Goal: Task Accomplishment & Management: Use online tool/utility

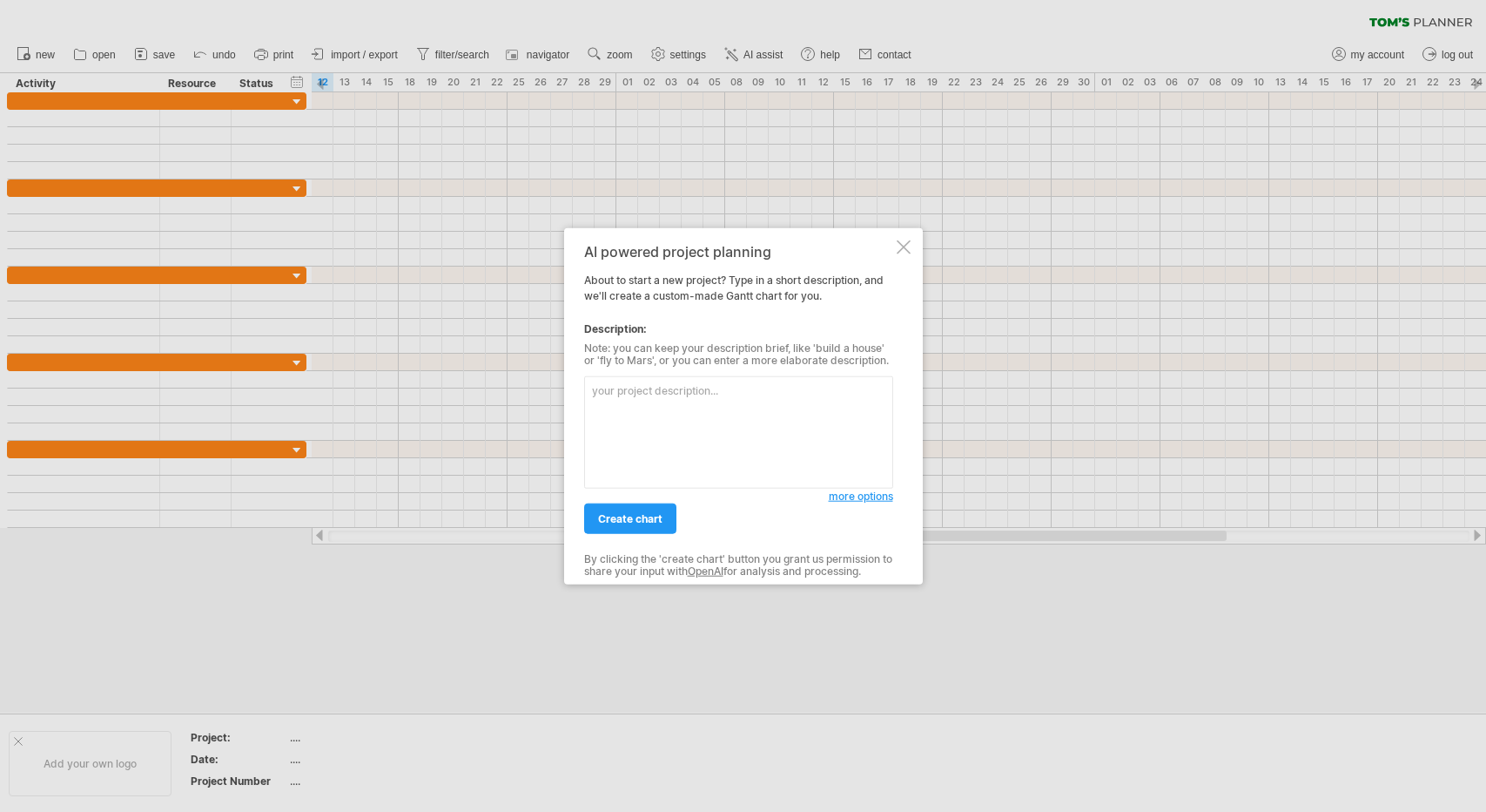
select select "*"
select select "**"
click at [899, 241] on div at bounding box center [904, 247] width 14 height 14
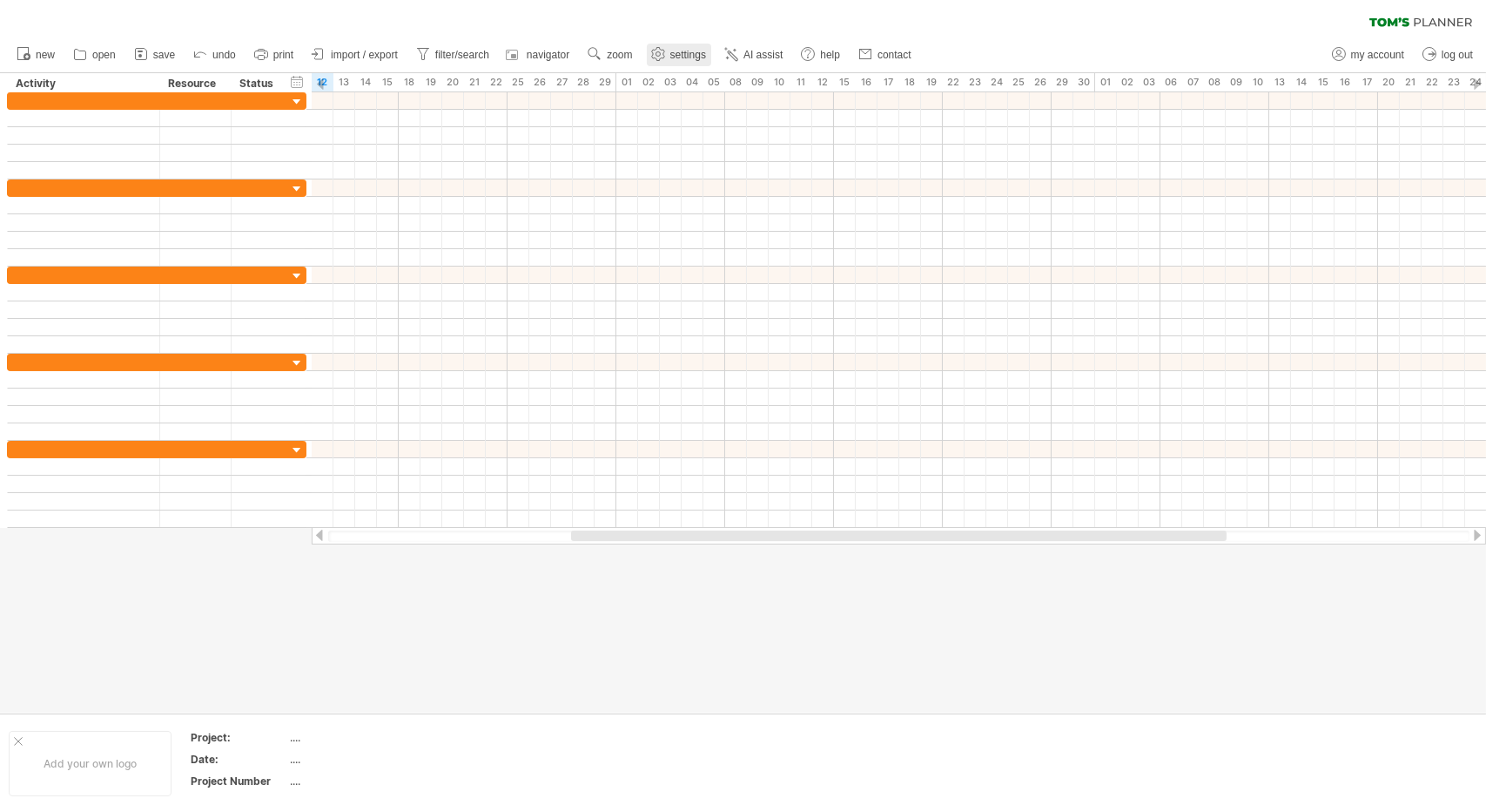
click at [699, 56] on span "settings" at bounding box center [688, 55] width 36 height 12
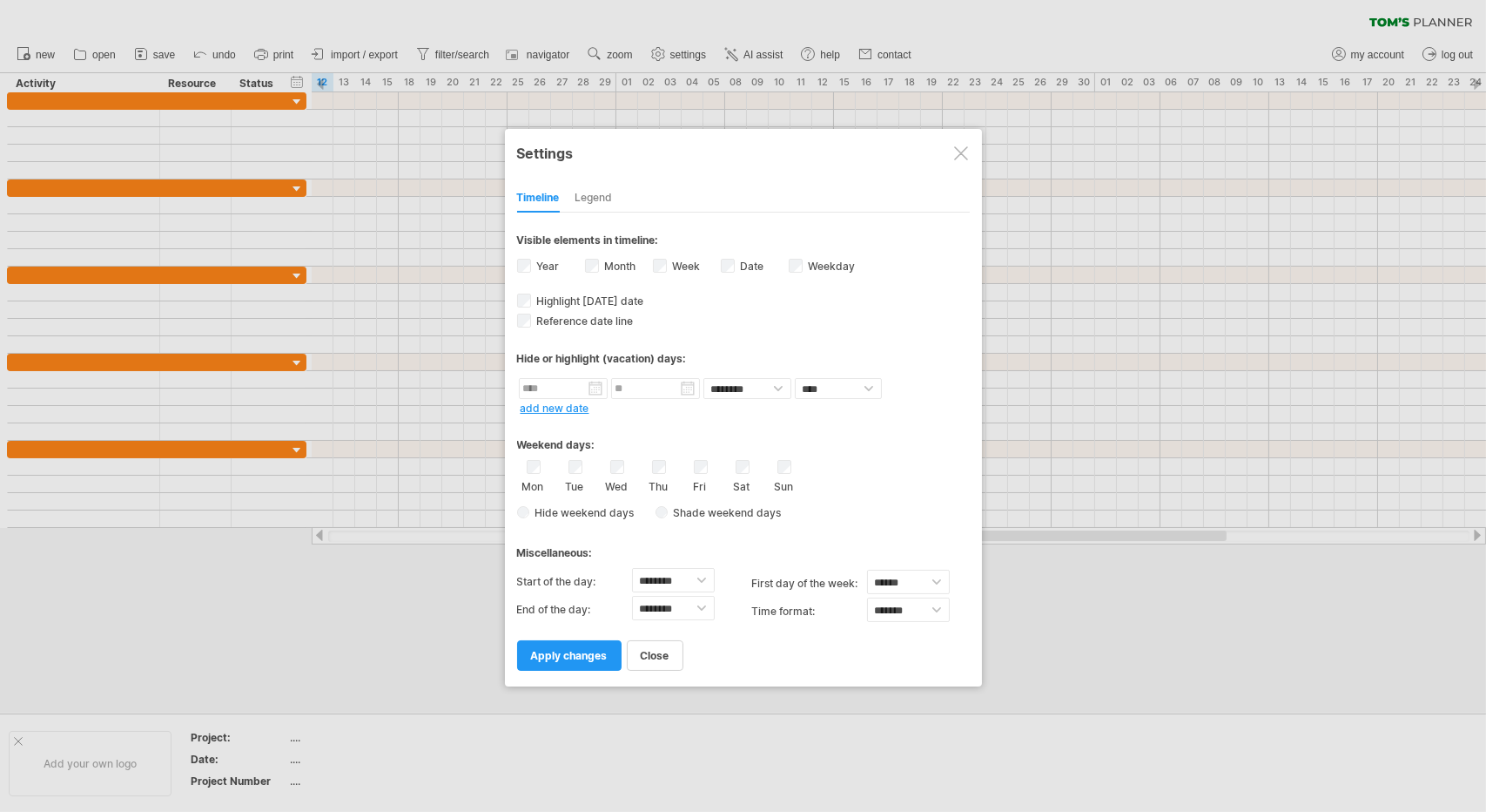
click at [606, 197] on div "Legend" at bounding box center [595, 199] width 38 height 28
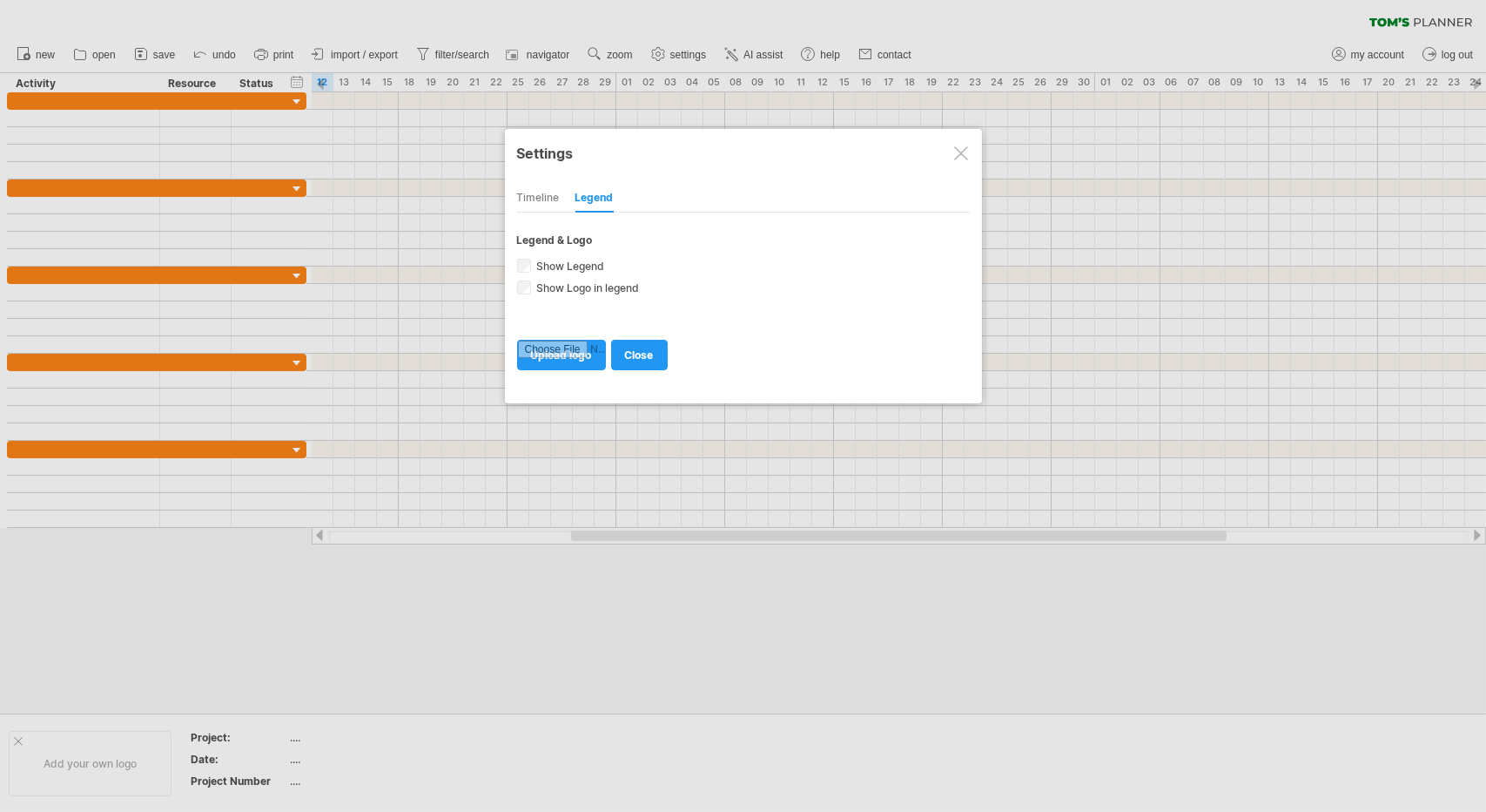
click at [539, 203] on div "Timeline" at bounding box center [538, 199] width 43 height 28
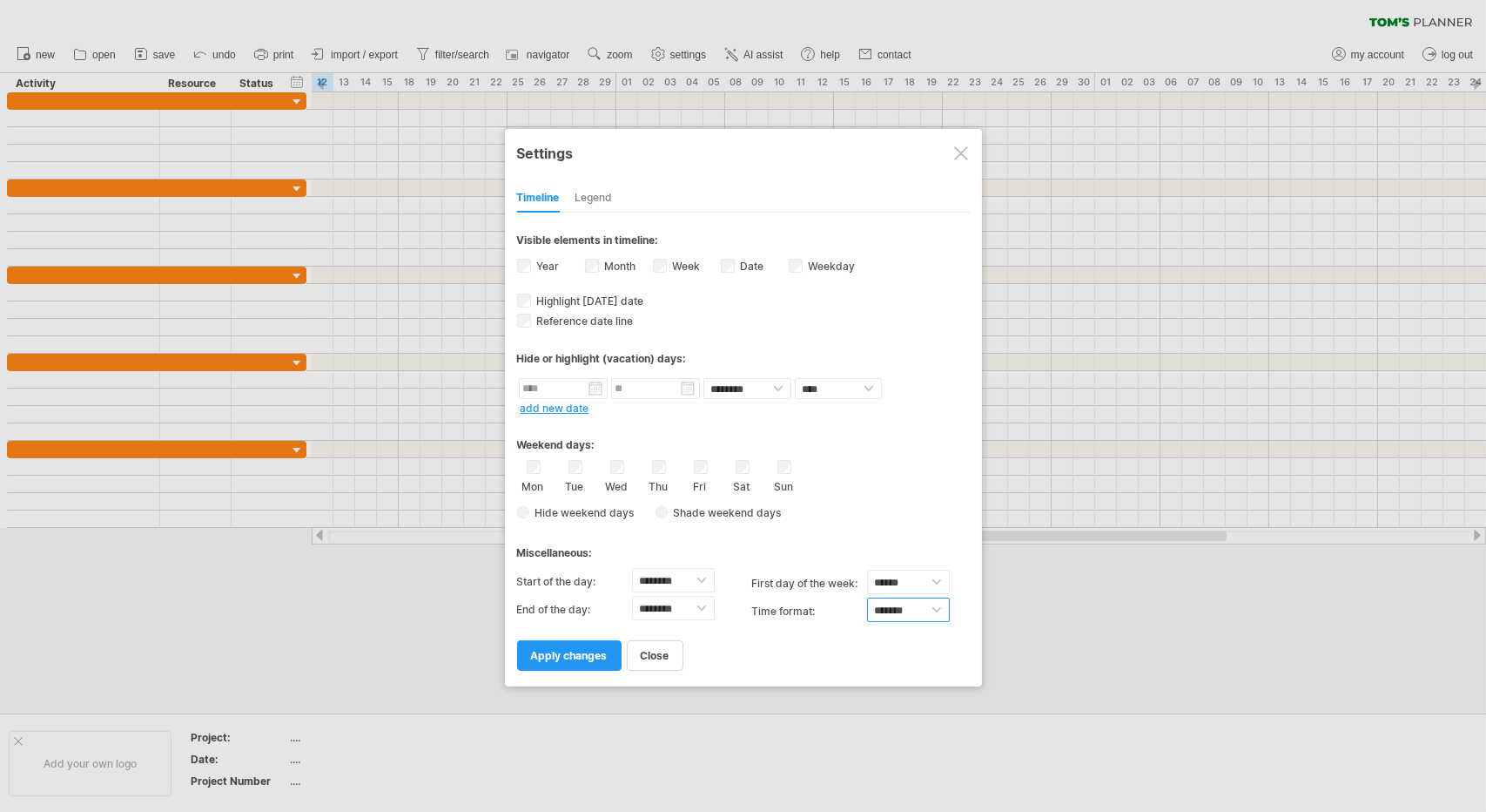
click at [891, 603] on select "******* *******" at bounding box center [908, 609] width 82 height 25
click at [955, 159] on div at bounding box center [961, 153] width 14 height 14
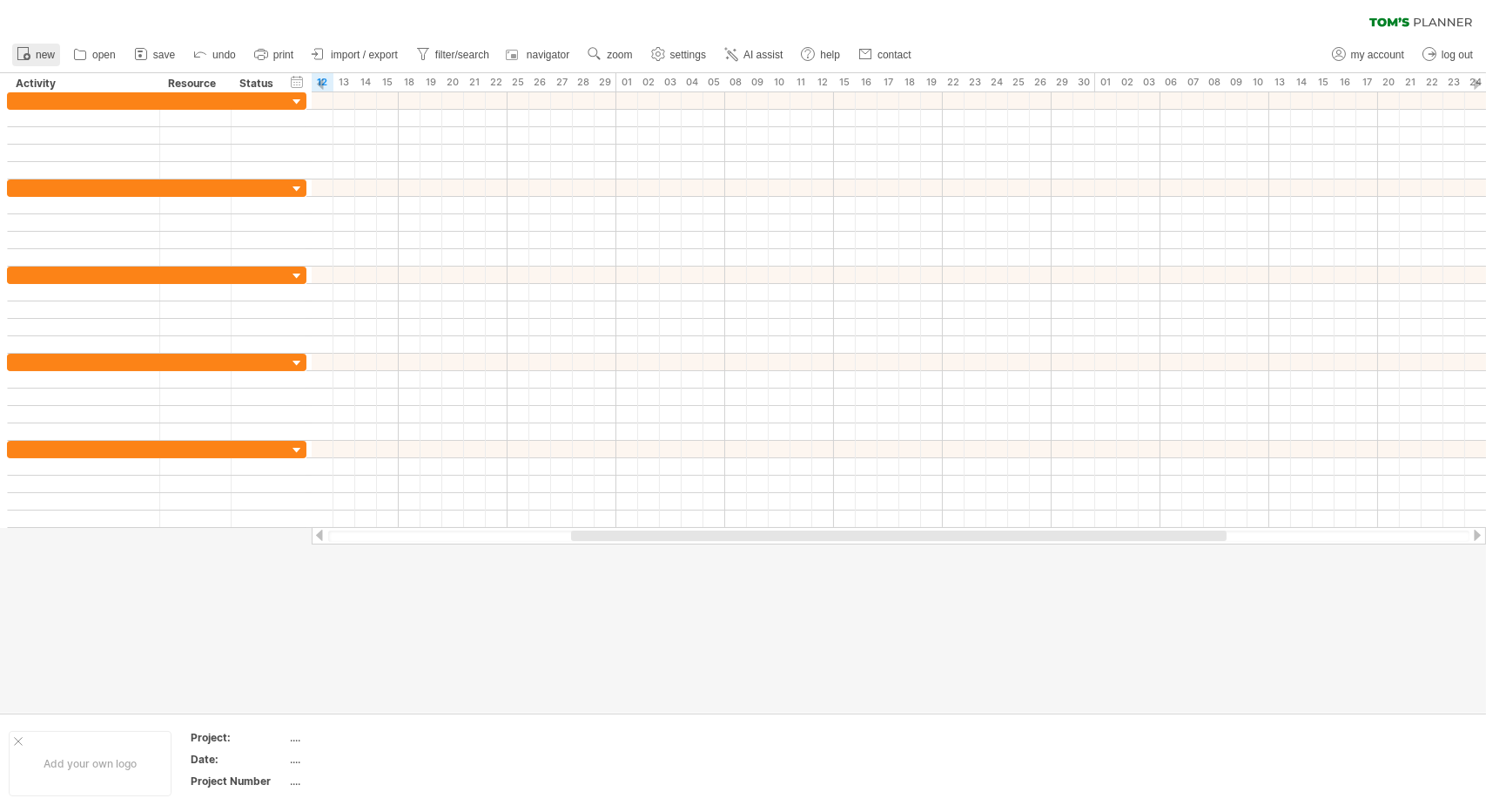
click at [47, 52] on span "new" at bounding box center [45, 55] width 19 height 12
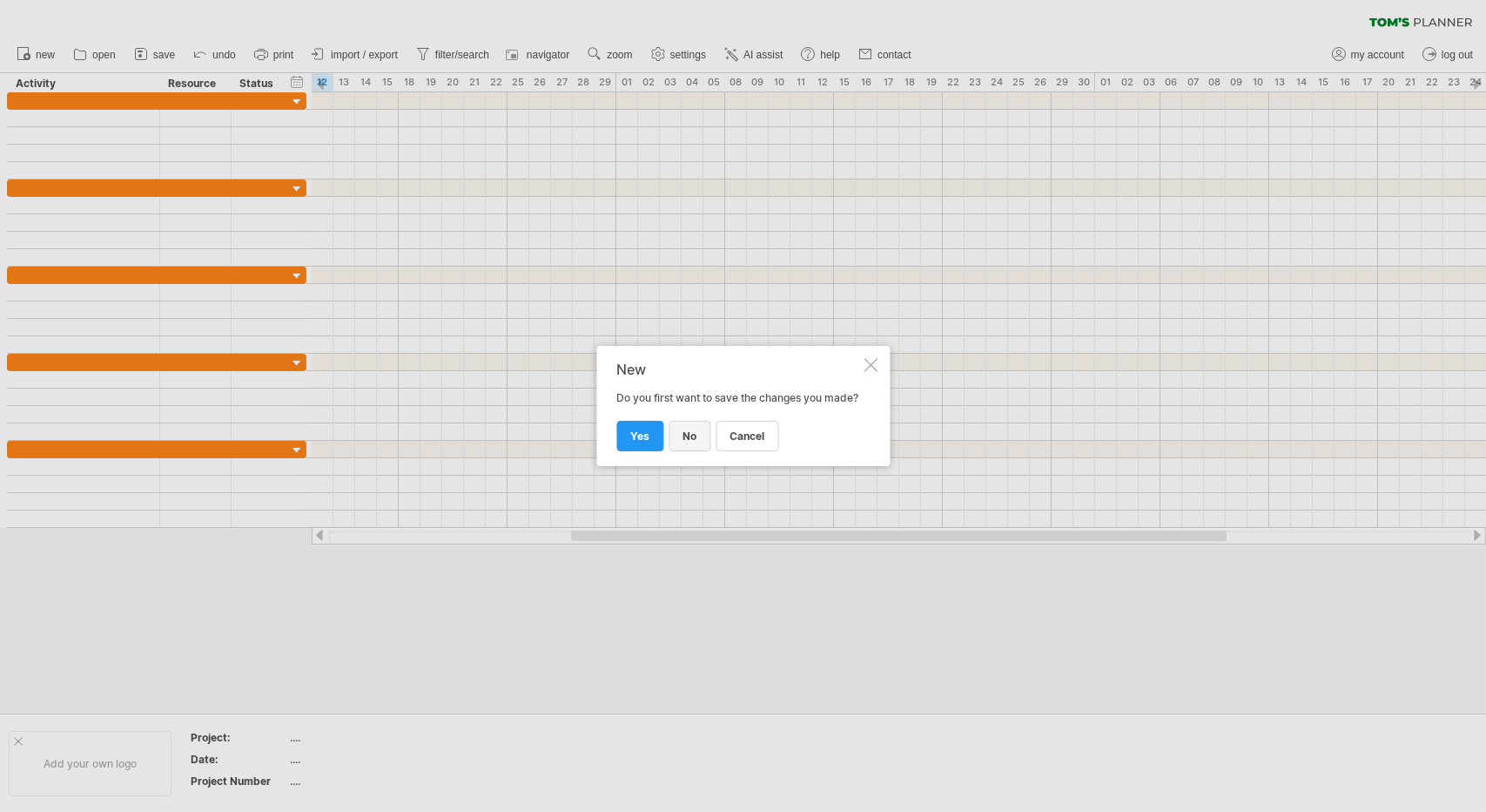
click at [670, 436] on link "no" at bounding box center [690, 436] width 42 height 31
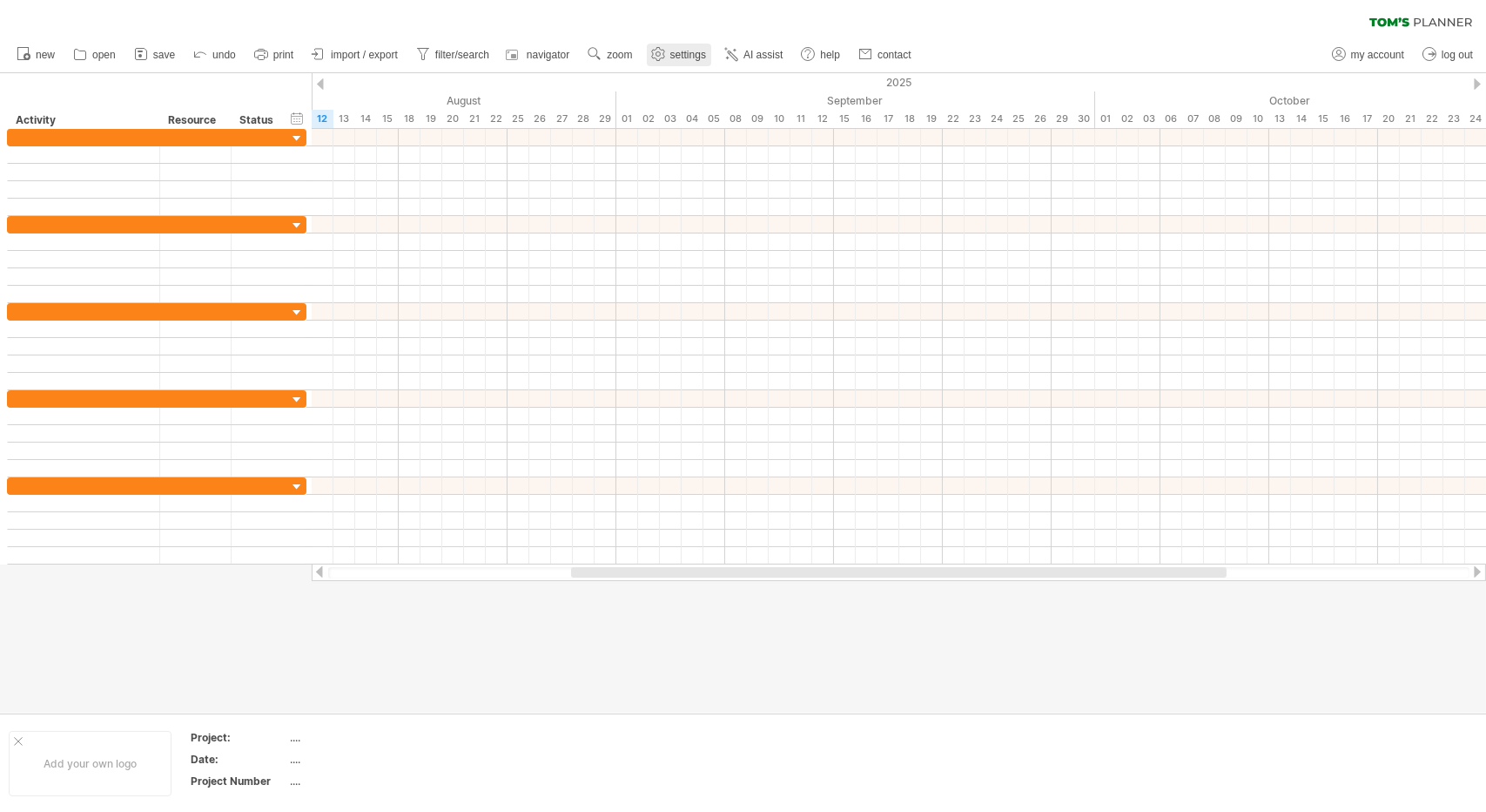
click at [655, 59] on use at bounding box center [658, 55] width 18 height 18
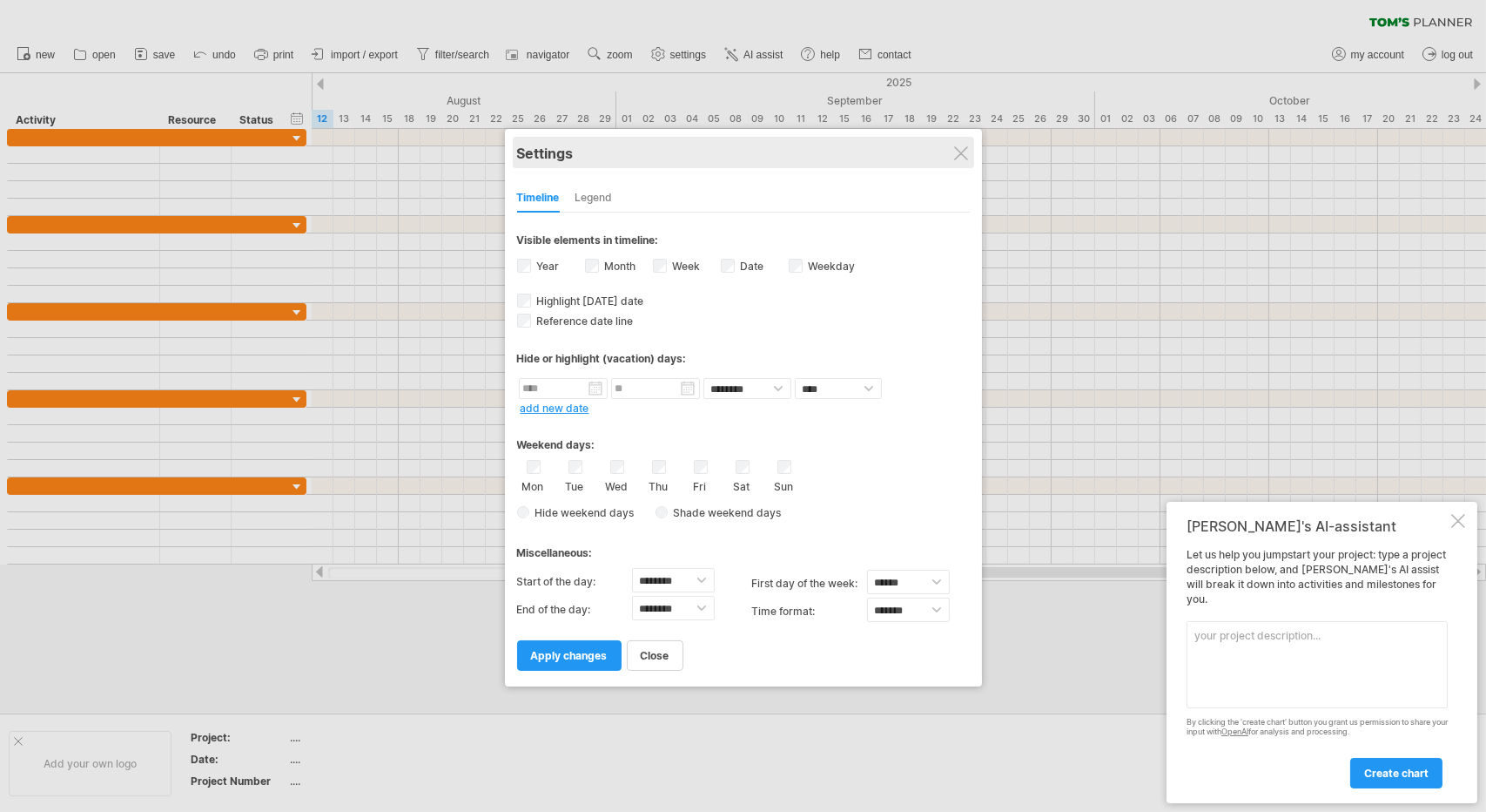
click at [968, 157] on div at bounding box center [961, 153] width 14 height 14
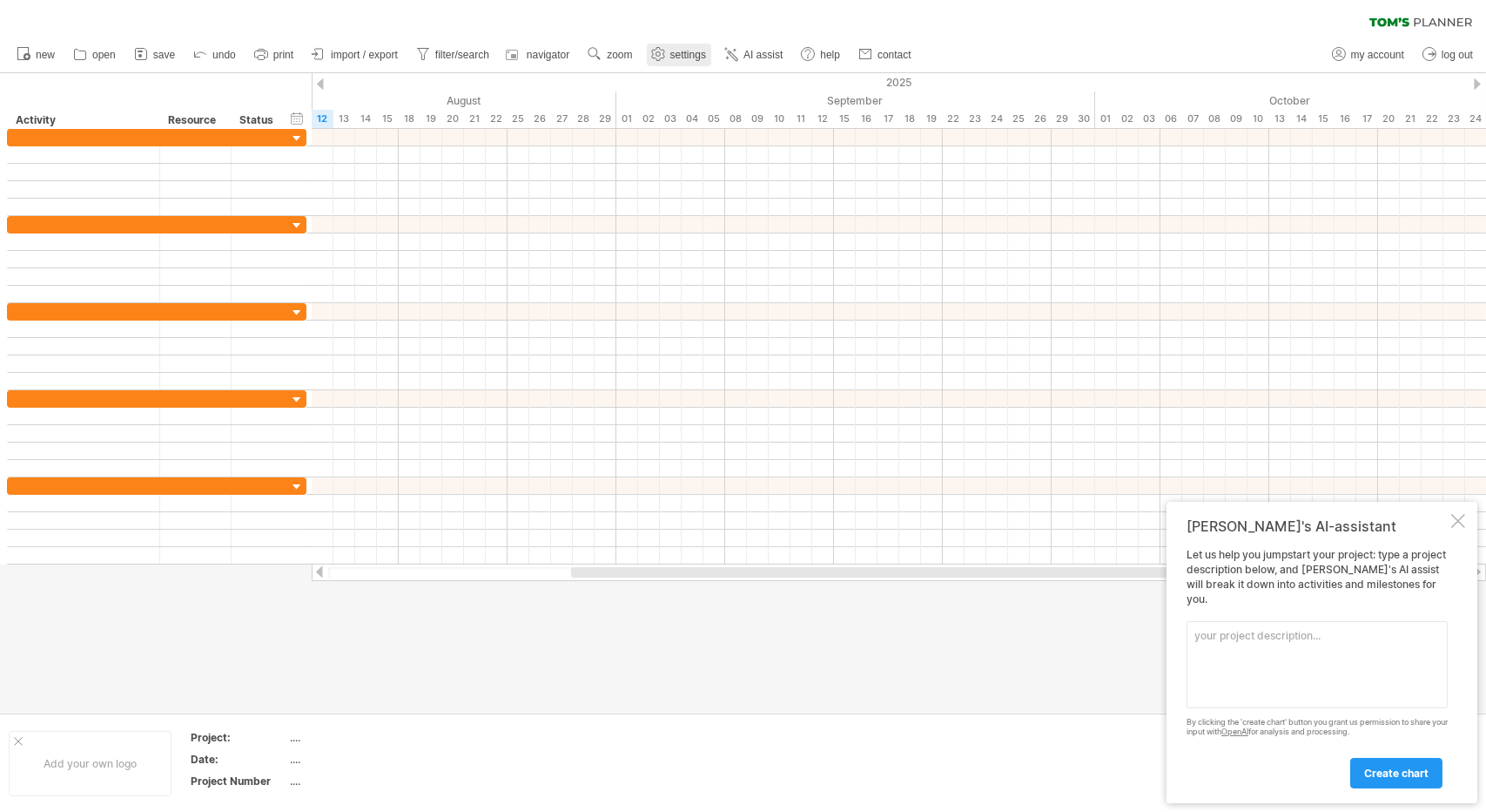
click at [670, 62] on link "settings" at bounding box center [679, 55] width 65 height 23
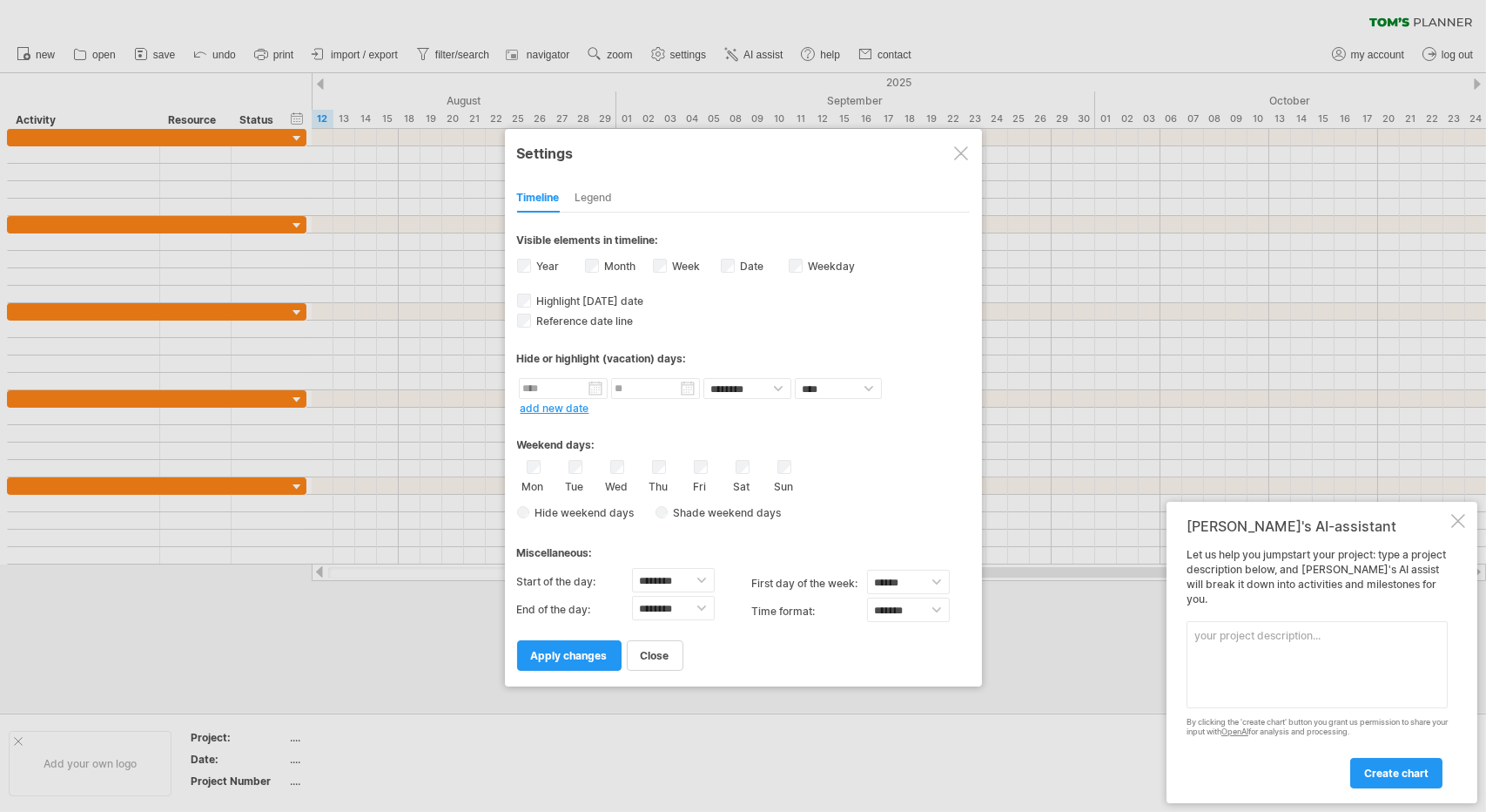
click at [600, 263] on div "Month" at bounding box center [618, 268] width 68 height 24
click at [582, 654] on span "apply changes" at bounding box center [569, 655] width 76 height 13
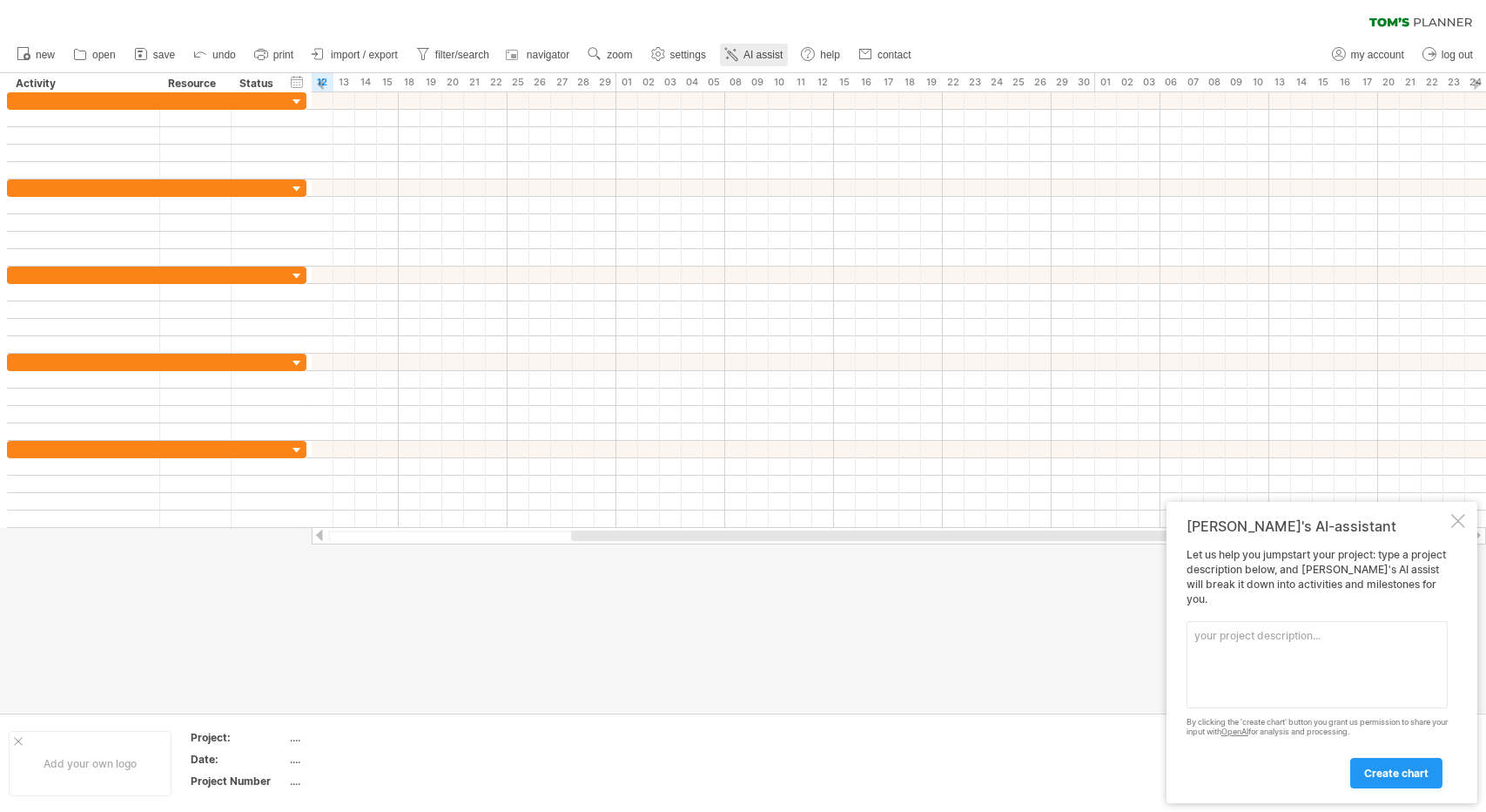
click at [764, 49] on span "AI assist" at bounding box center [762, 55] width 39 height 12
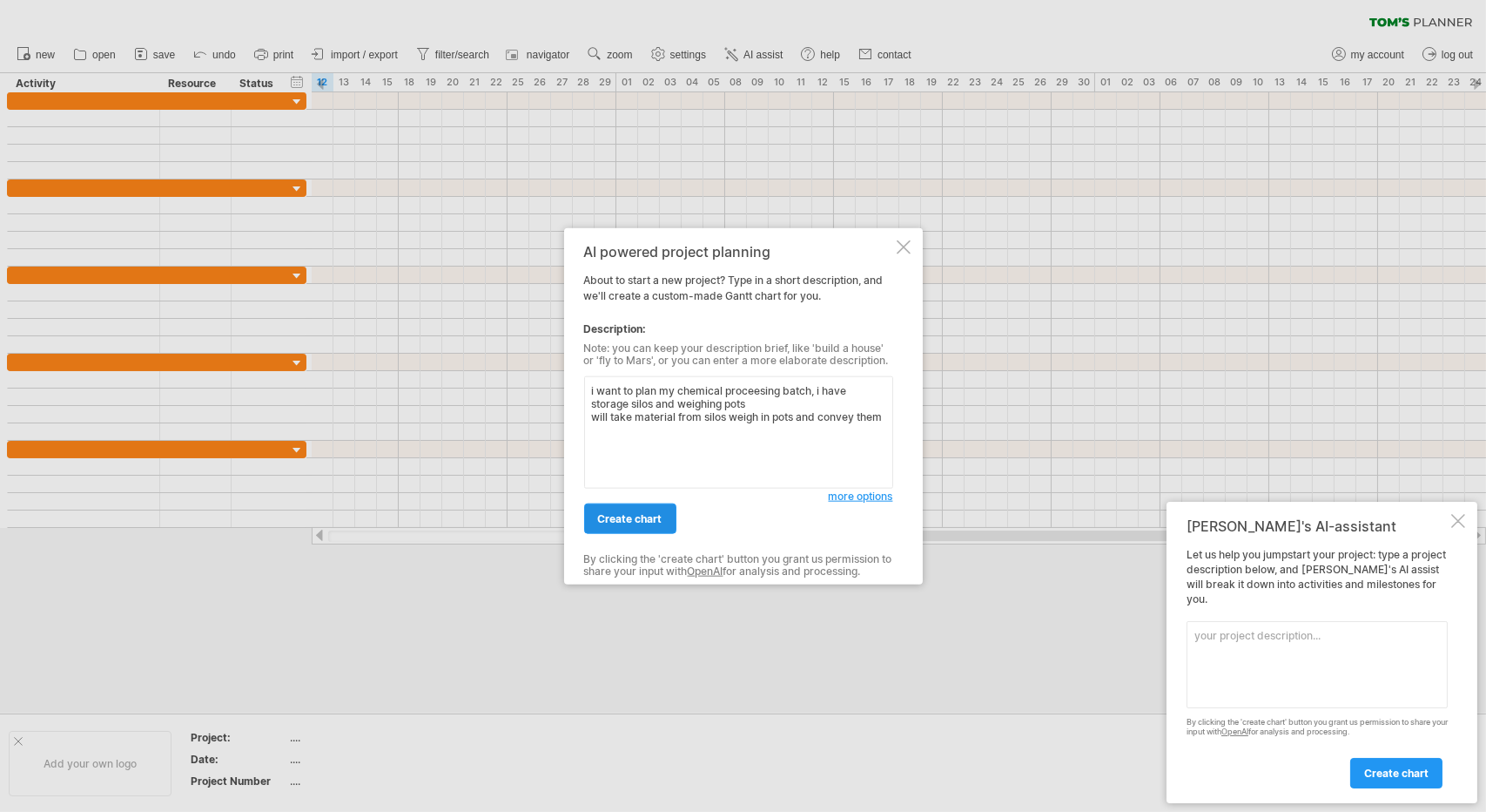
type textarea "i want to plan my chemical proceesing batch, i have storage silos and weighing …"
click at [604, 503] on link "create chart" at bounding box center [630, 518] width 92 height 31
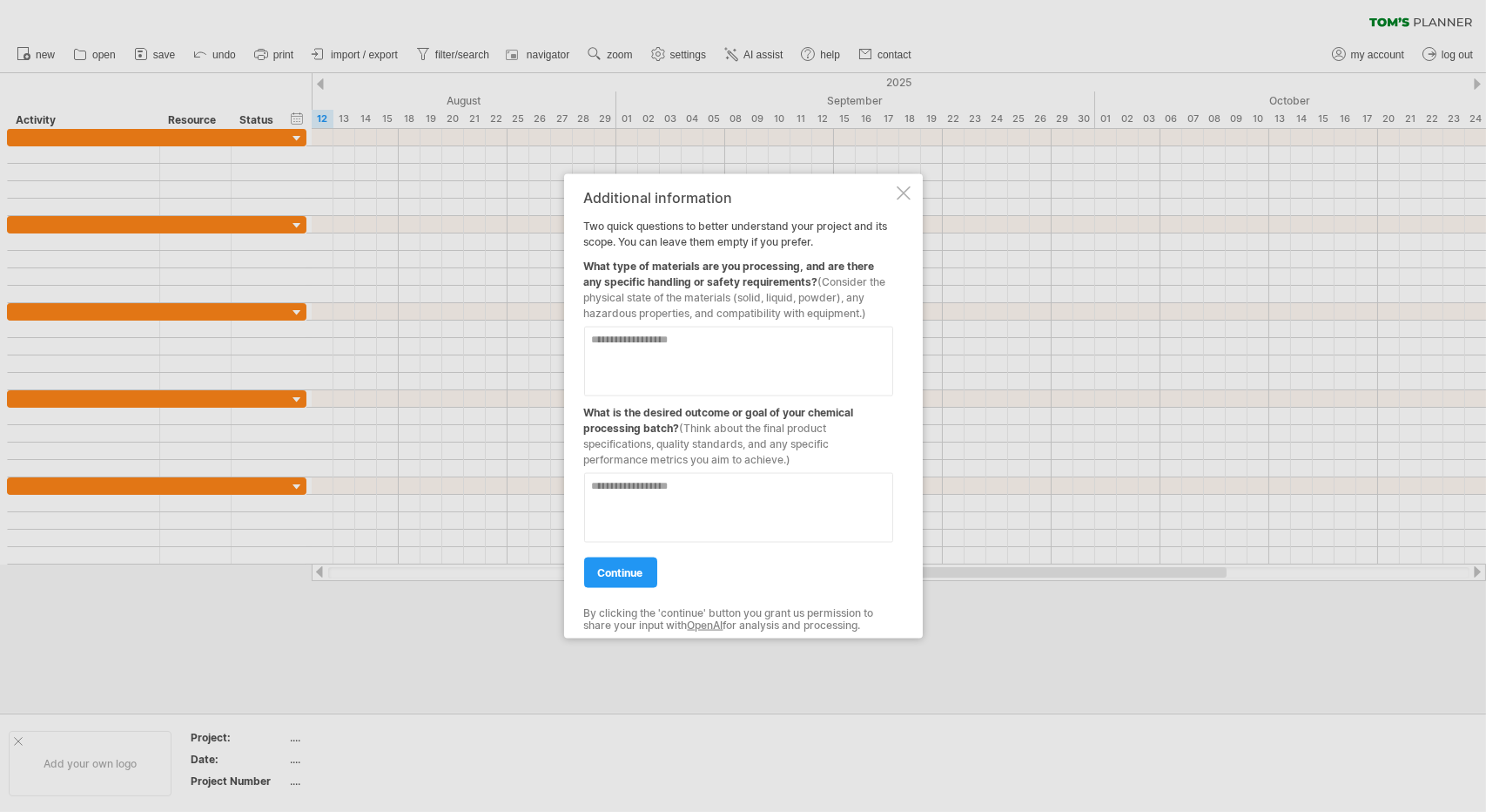
click at [667, 335] on textarea at bounding box center [739, 361] width 309 height 69
type textarea "**********"
click at [631, 504] on textarea at bounding box center [739, 507] width 309 height 69
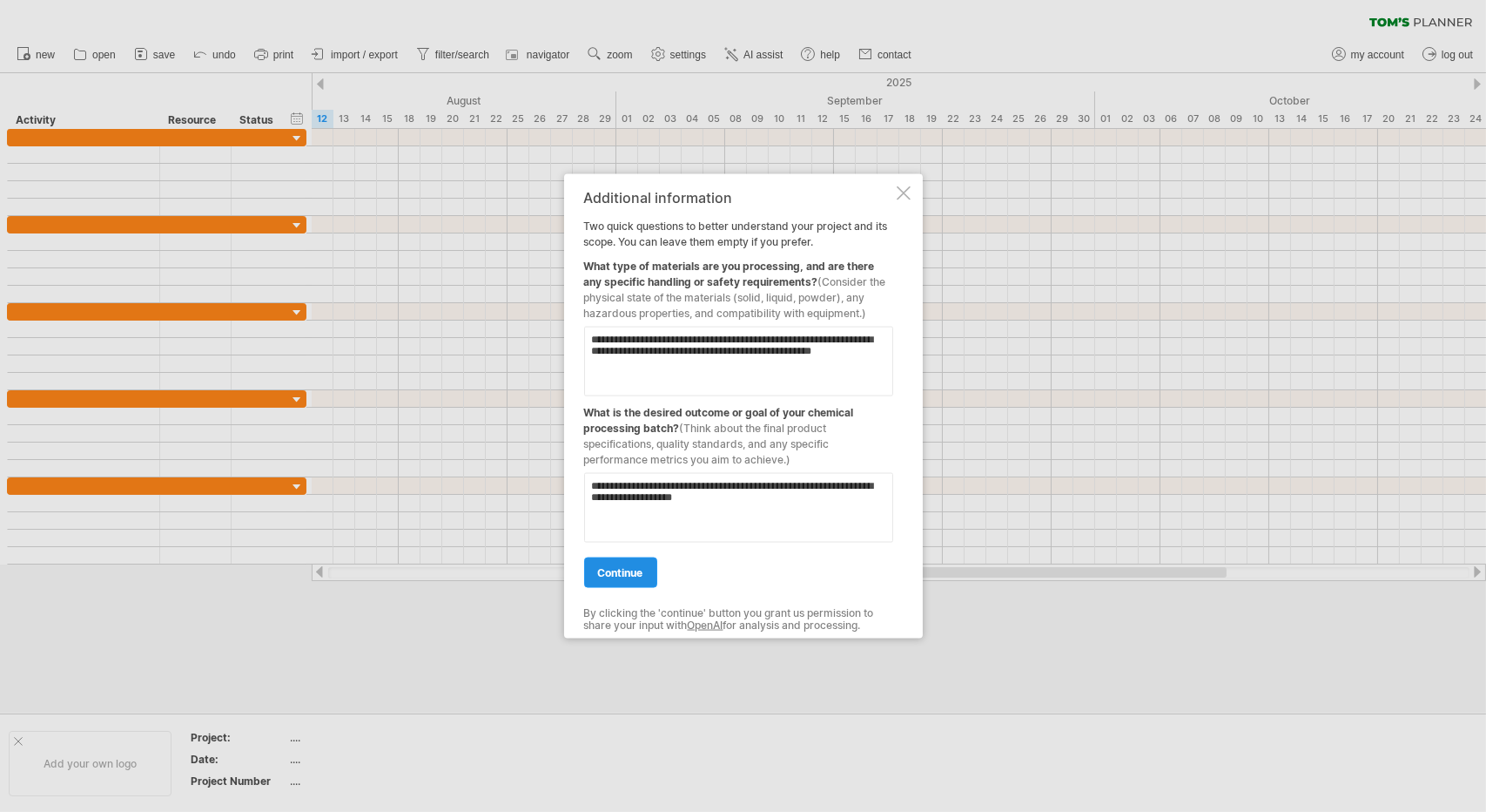
type textarea "**********"
click at [626, 564] on link "continue" at bounding box center [621, 572] width 73 height 31
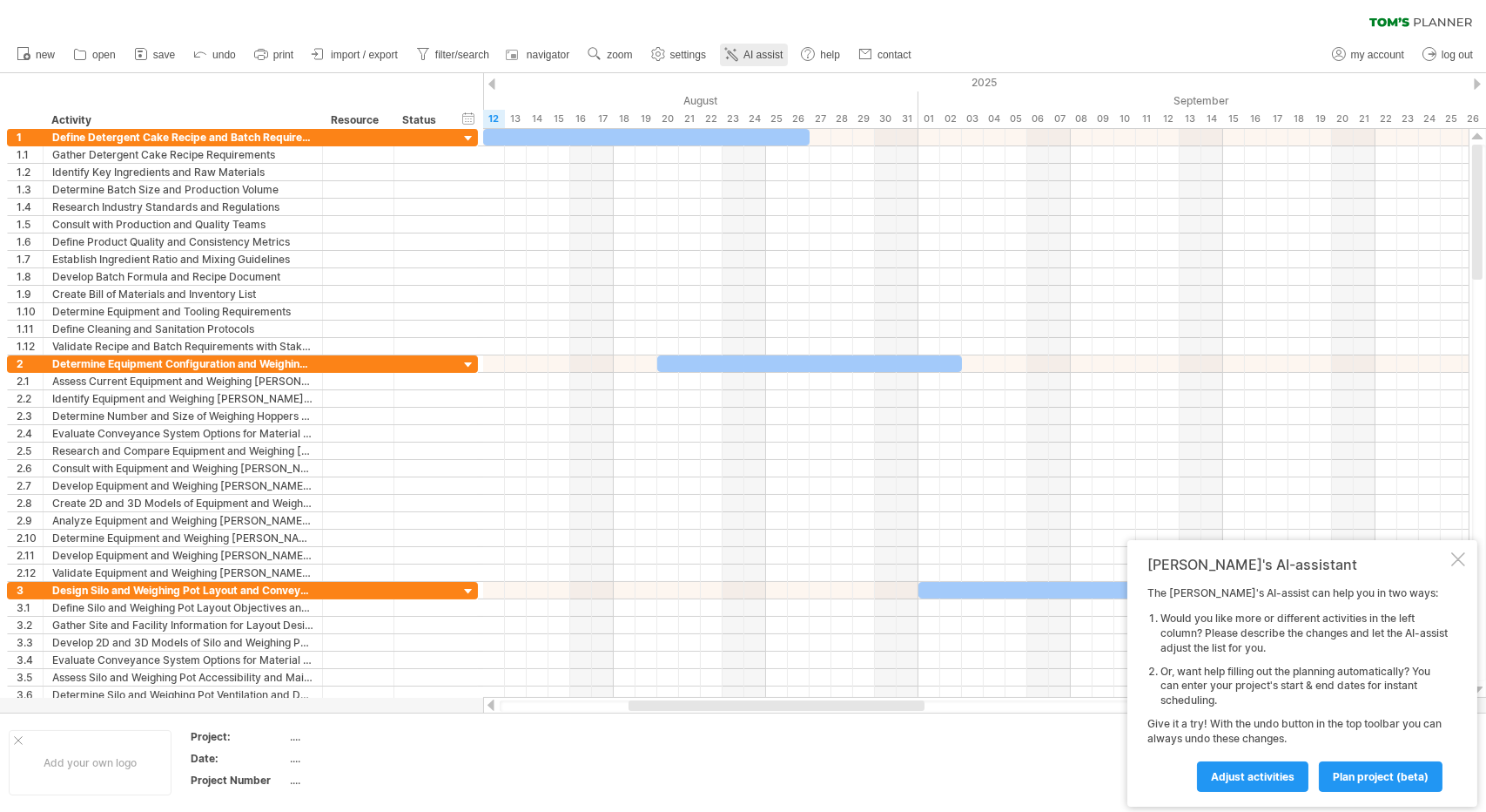
click at [748, 57] on span "AI assist" at bounding box center [762, 55] width 39 height 12
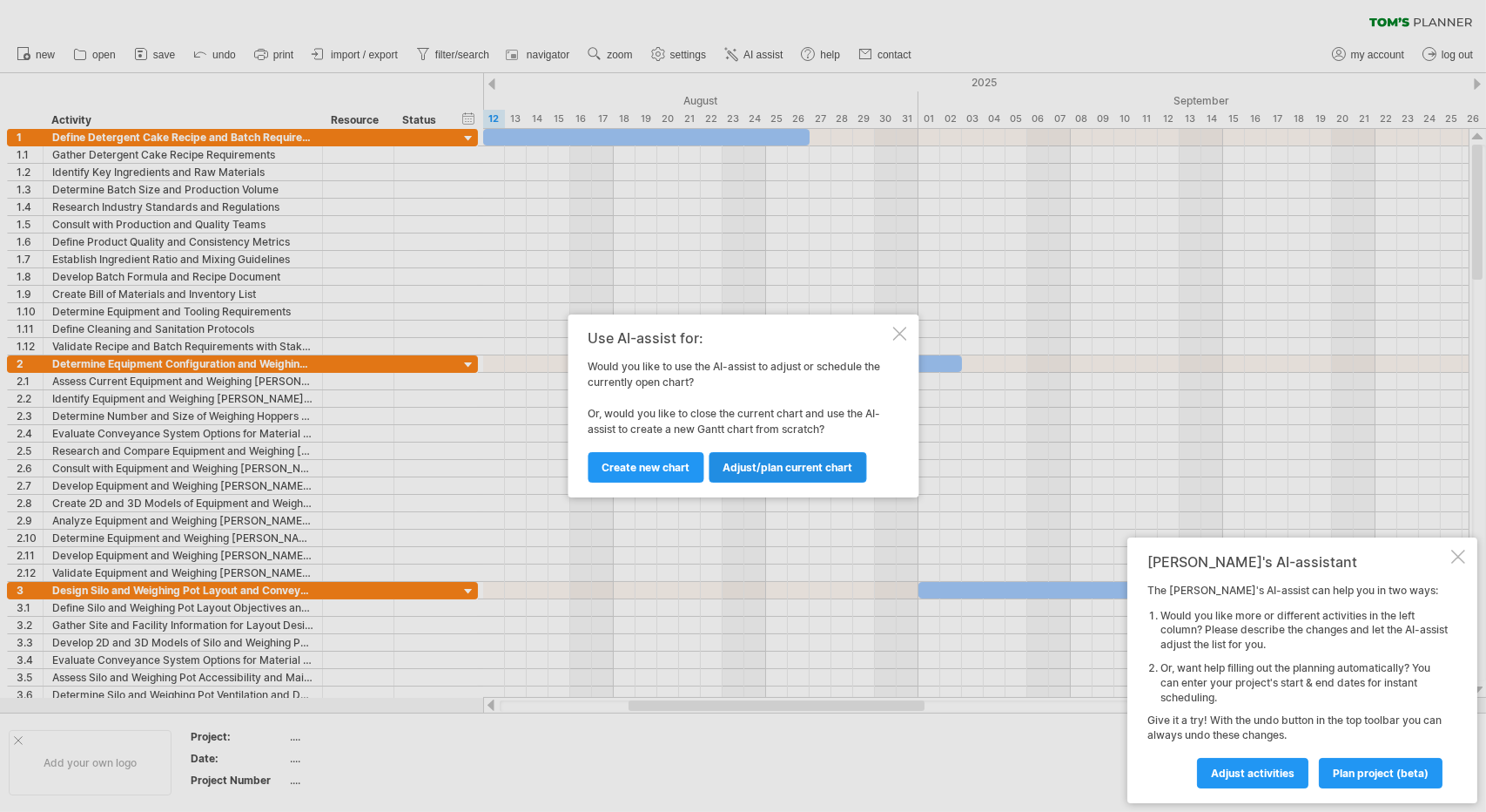
click at [757, 470] on span "Adjust/plan current chart" at bounding box center [787, 467] width 130 height 13
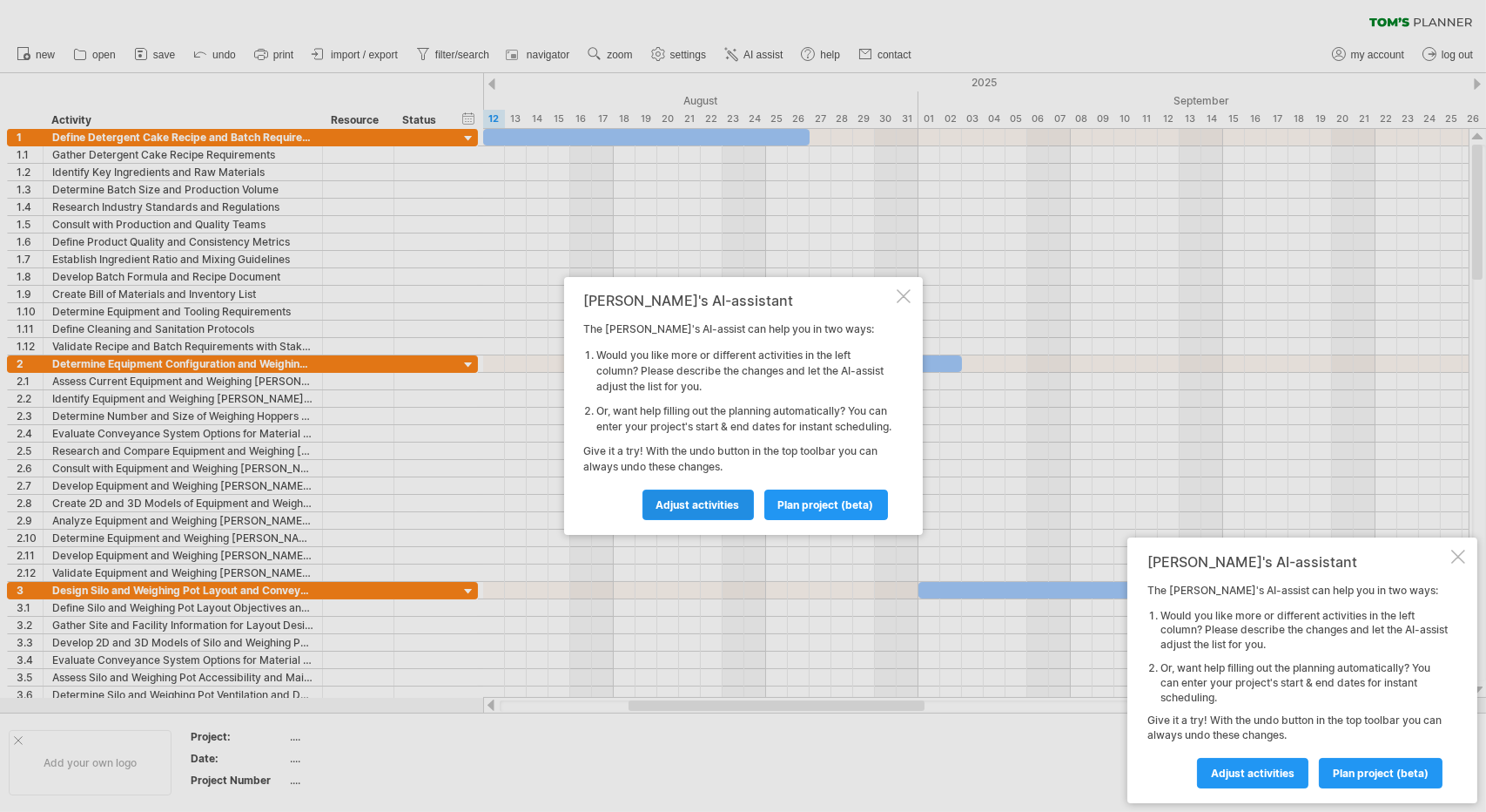
click at [720, 511] on span "Adjust activities" at bounding box center [698, 504] width 83 height 13
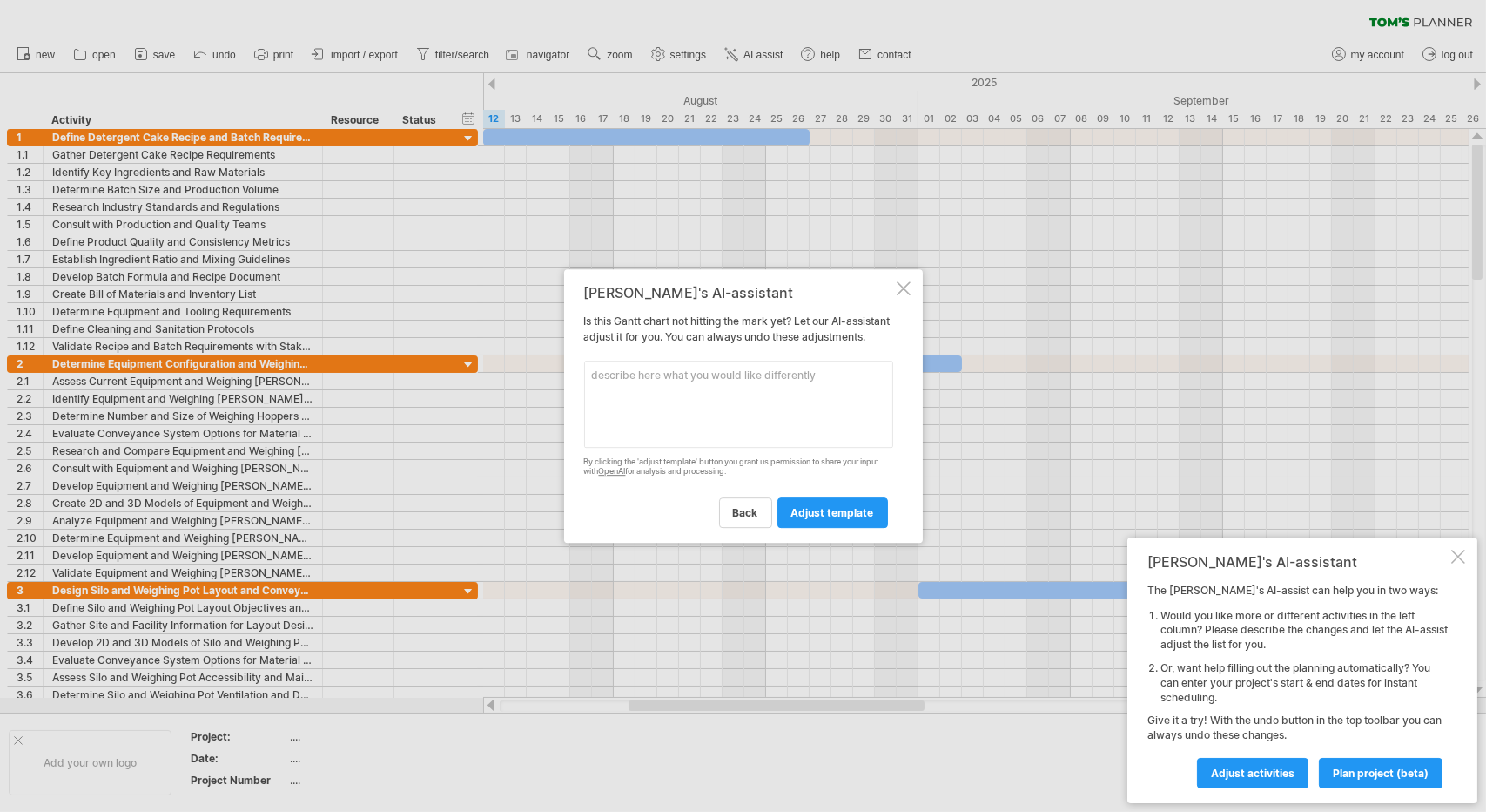
click at [689, 398] on textarea at bounding box center [739, 404] width 309 height 87
type textarea "i want this layout in Hours and Minute"
click at [805, 507] on link "adjust template" at bounding box center [832, 512] width 110 height 31
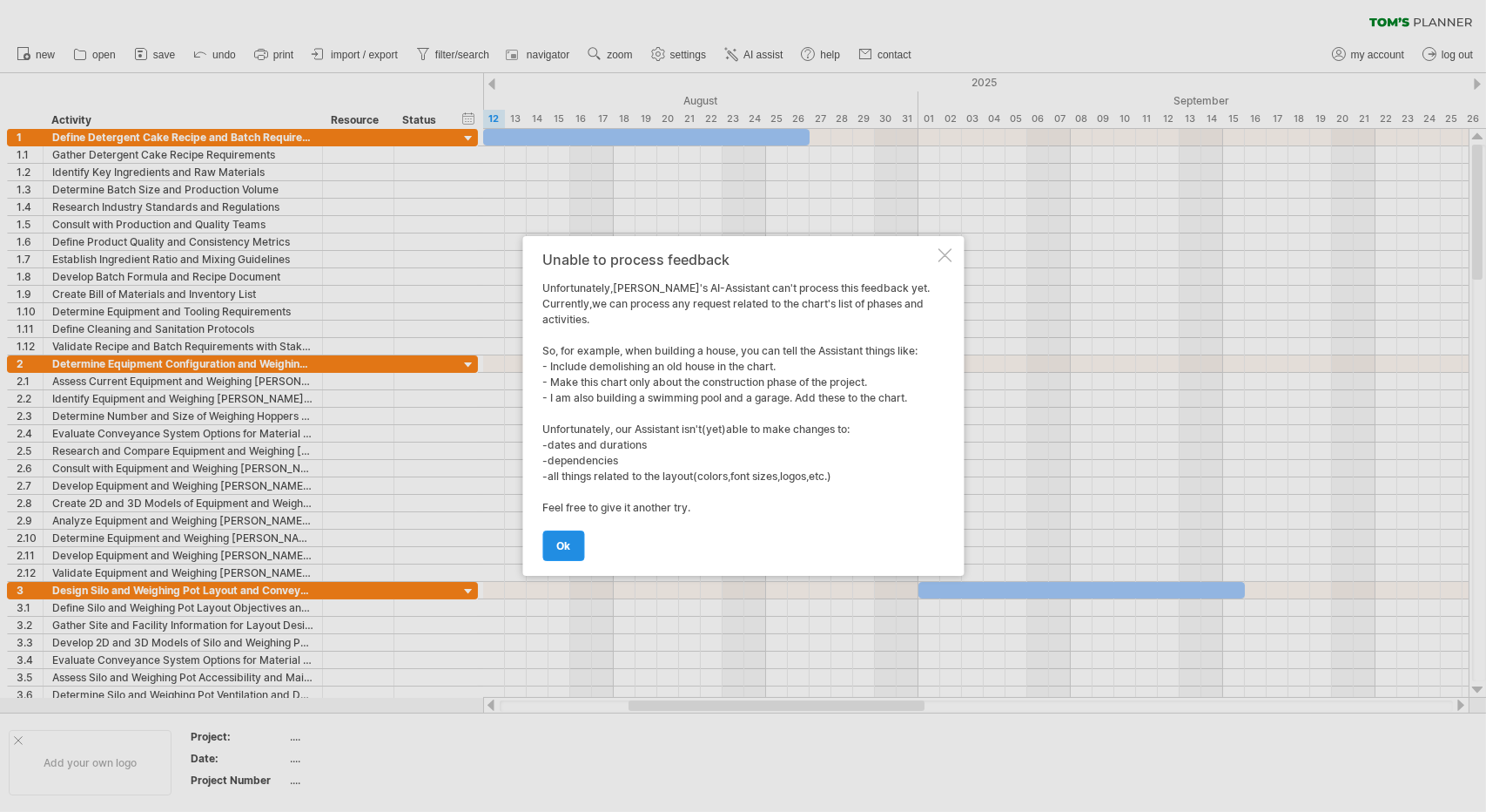
click at [557, 549] on span "ok" at bounding box center [564, 545] width 14 height 13
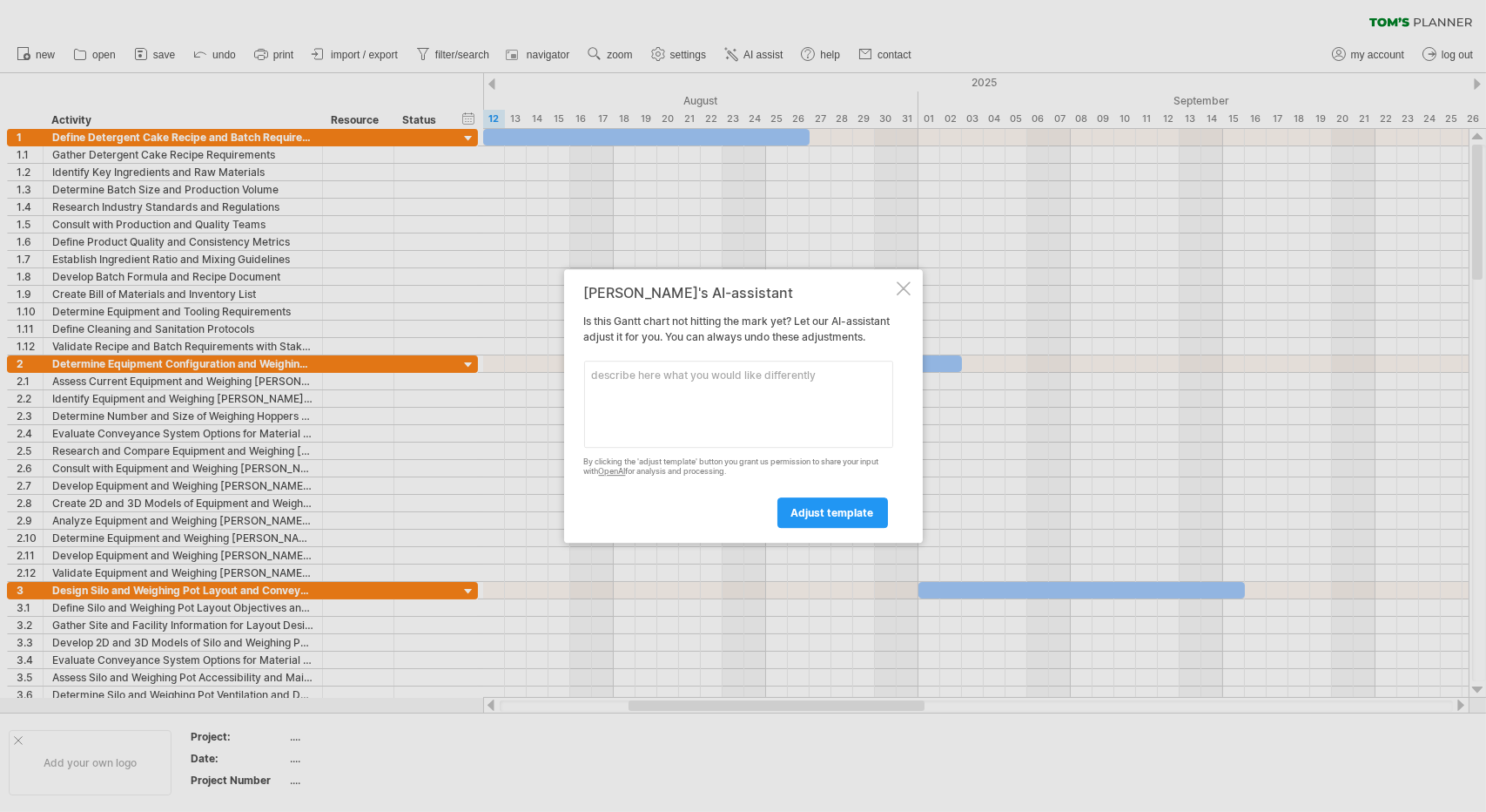
click at [904, 282] on div at bounding box center [904, 288] width 14 height 14
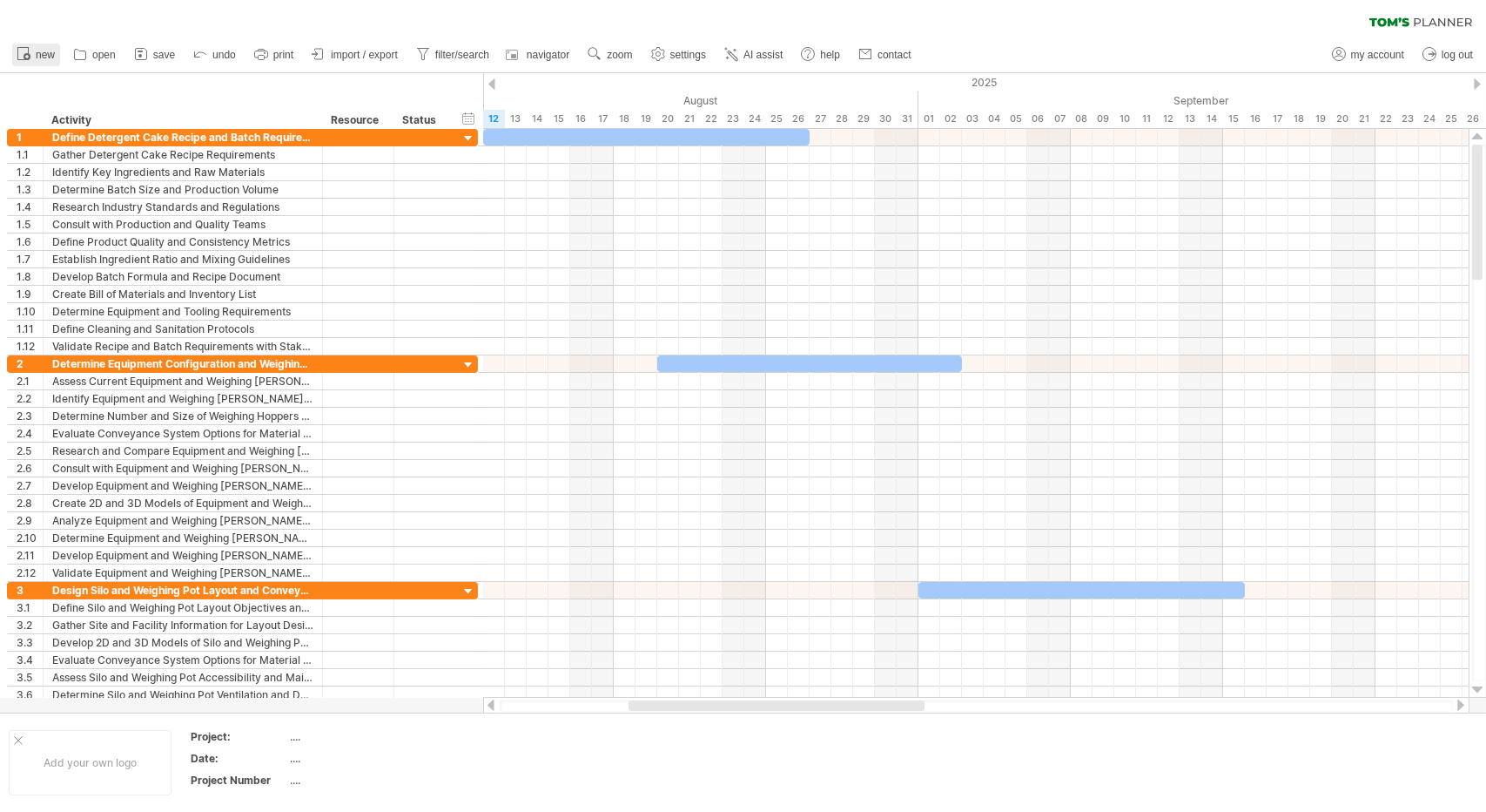
click at [48, 54] on span "new" at bounding box center [45, 55] width 19 height 12
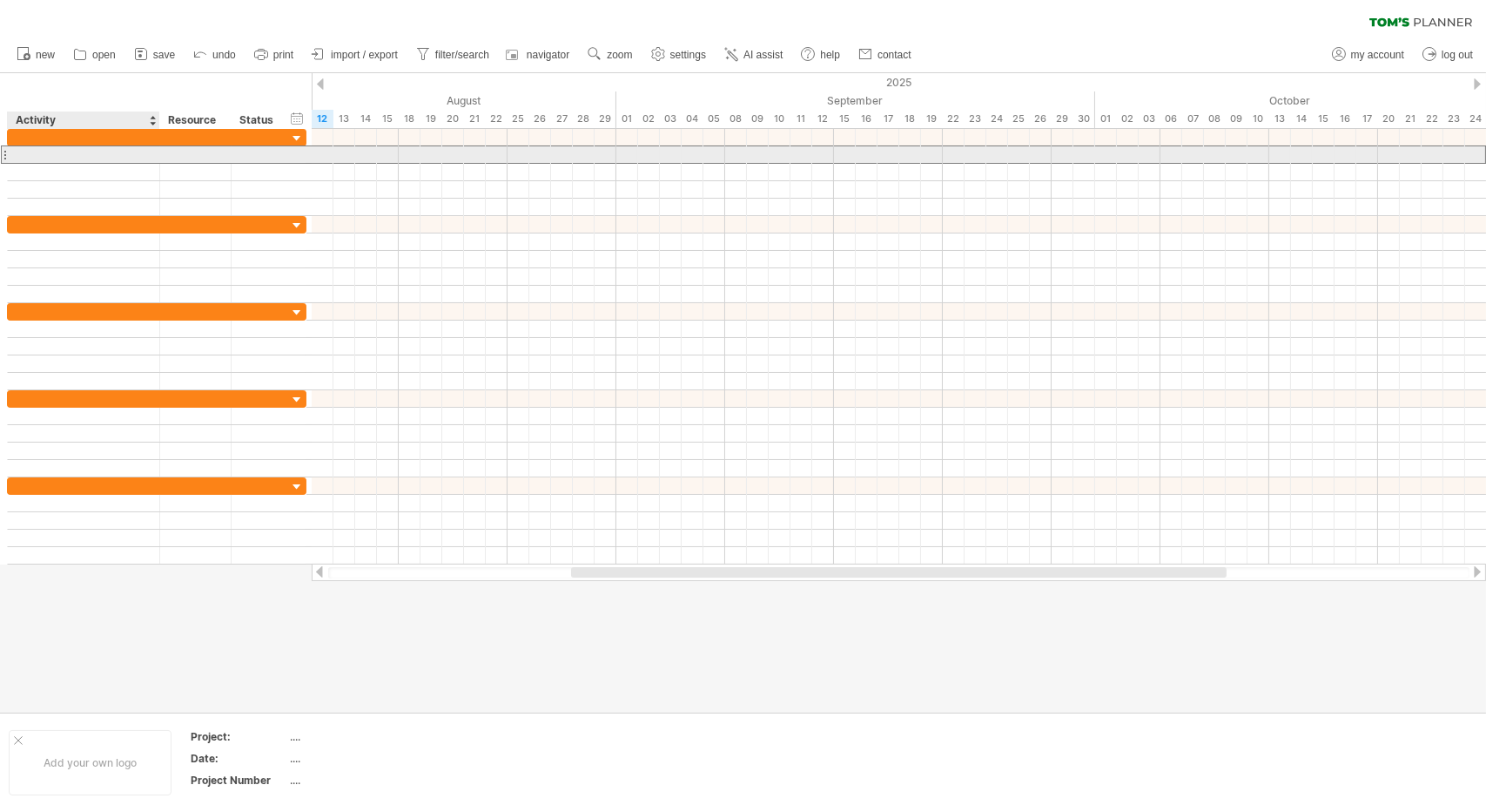
click at [101, 161] on div at bounding box center [83, 154] width 134 height 17
type input "****"
click at [203, 154] on div at bounding box center [196, 154] width 54 height 17
type input "***"
click at [321, 154] on div at bounding box center [898, 155] width 1174 height 18
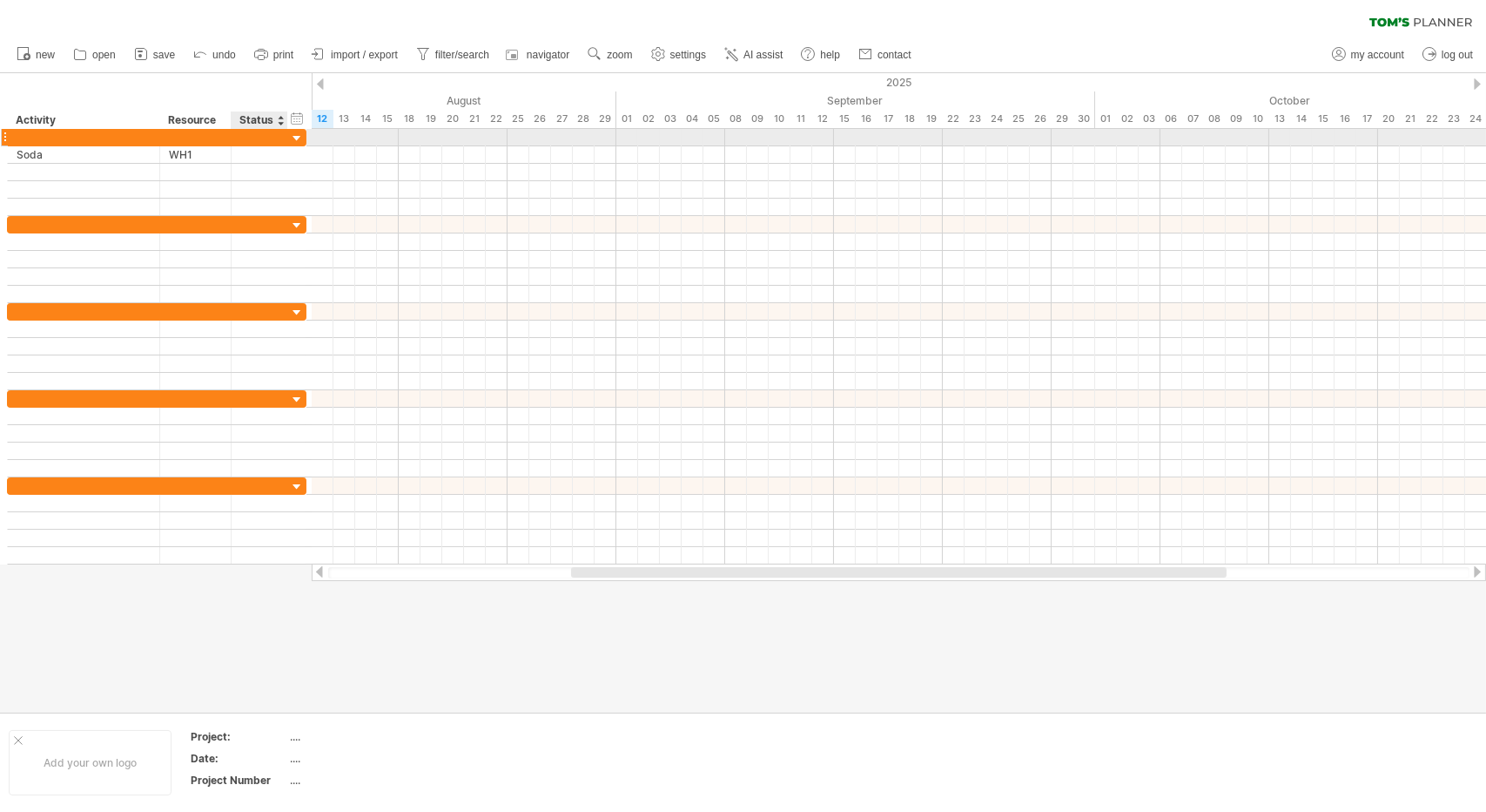
click at [295, 140] on div at bounding box center [297, 139] width 17 height 17
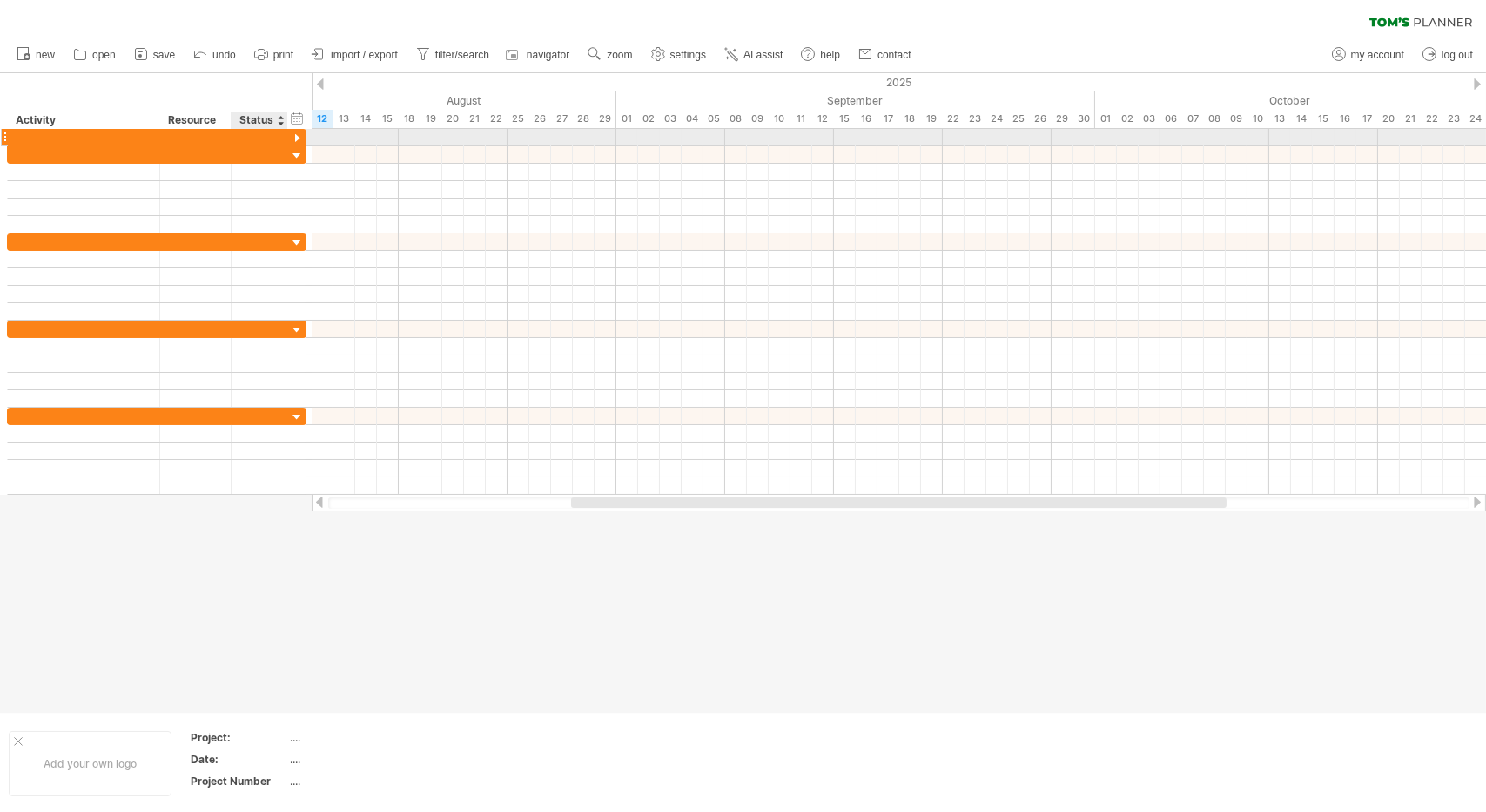
click at [295, 140] on div at bounding box center [297, 139] width 17 height 17
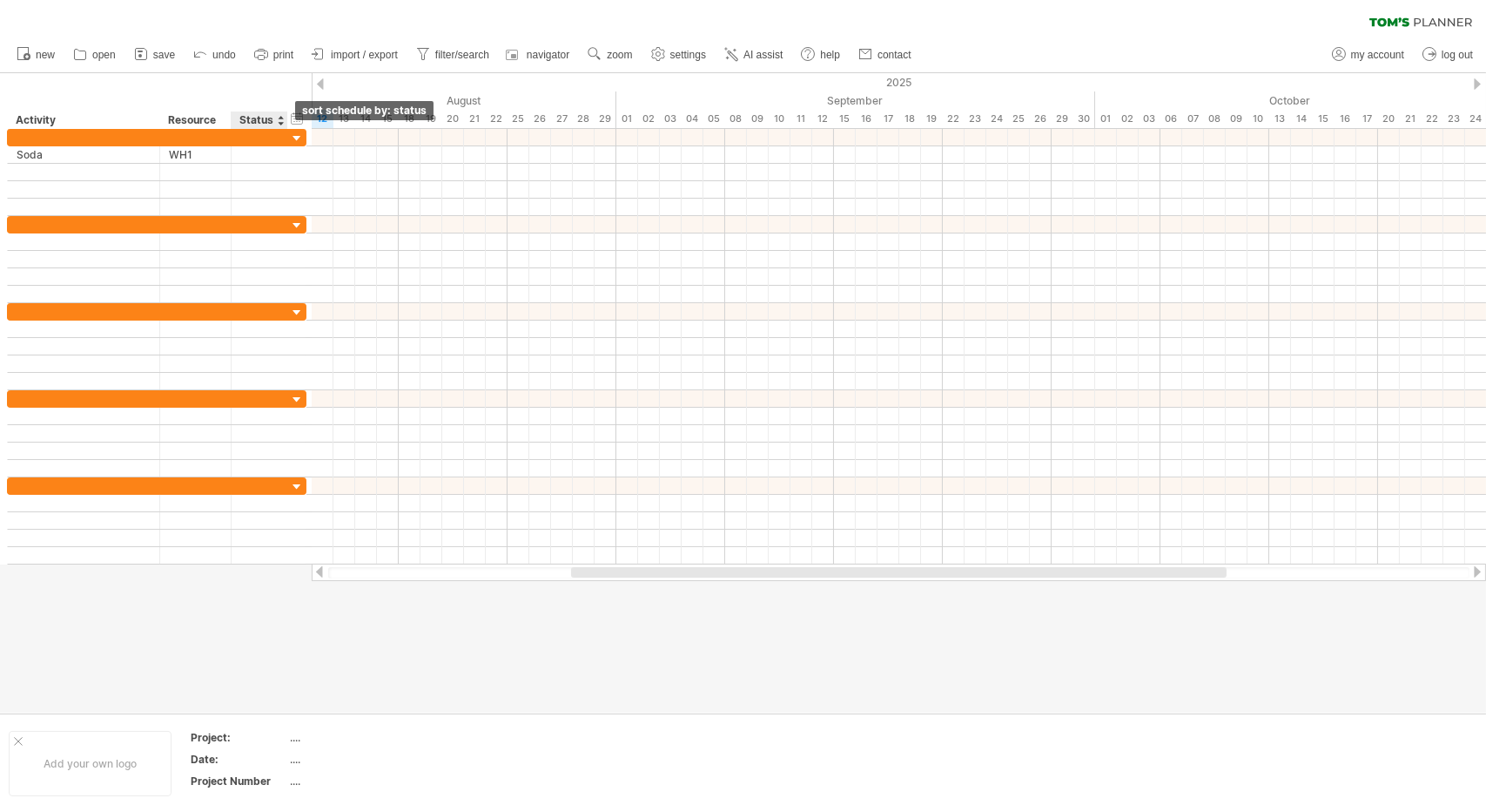
click at [282, 124] on div at bounding box center [280, 120] width 7 height 18
click at [296, 119] on div "hide start/end/duration show start/end/duration" at bounding box center [297, 118] width 17 height 18
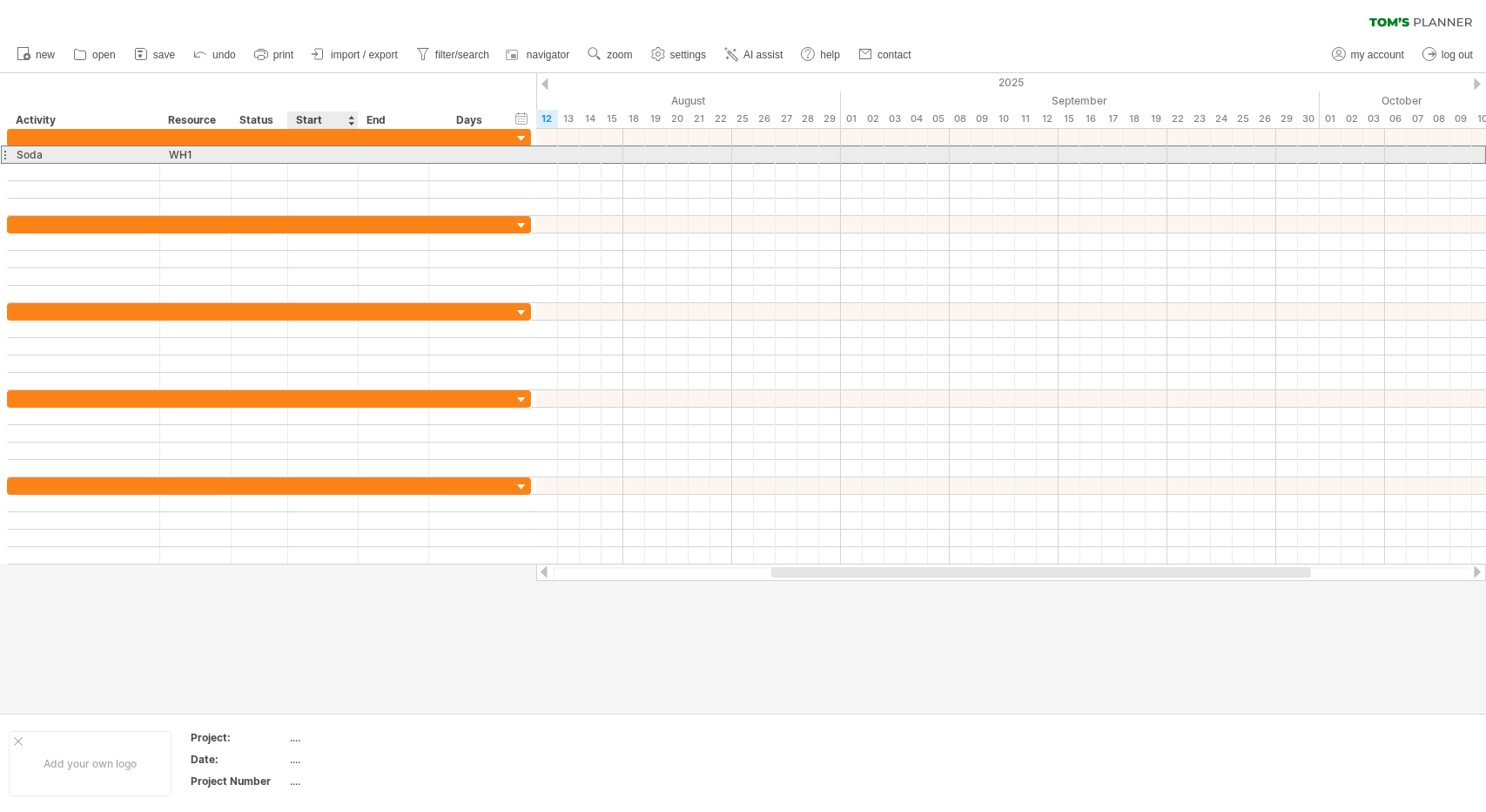
click at [338, 157] on div at bounding box center [323, 154] width 70 height 17
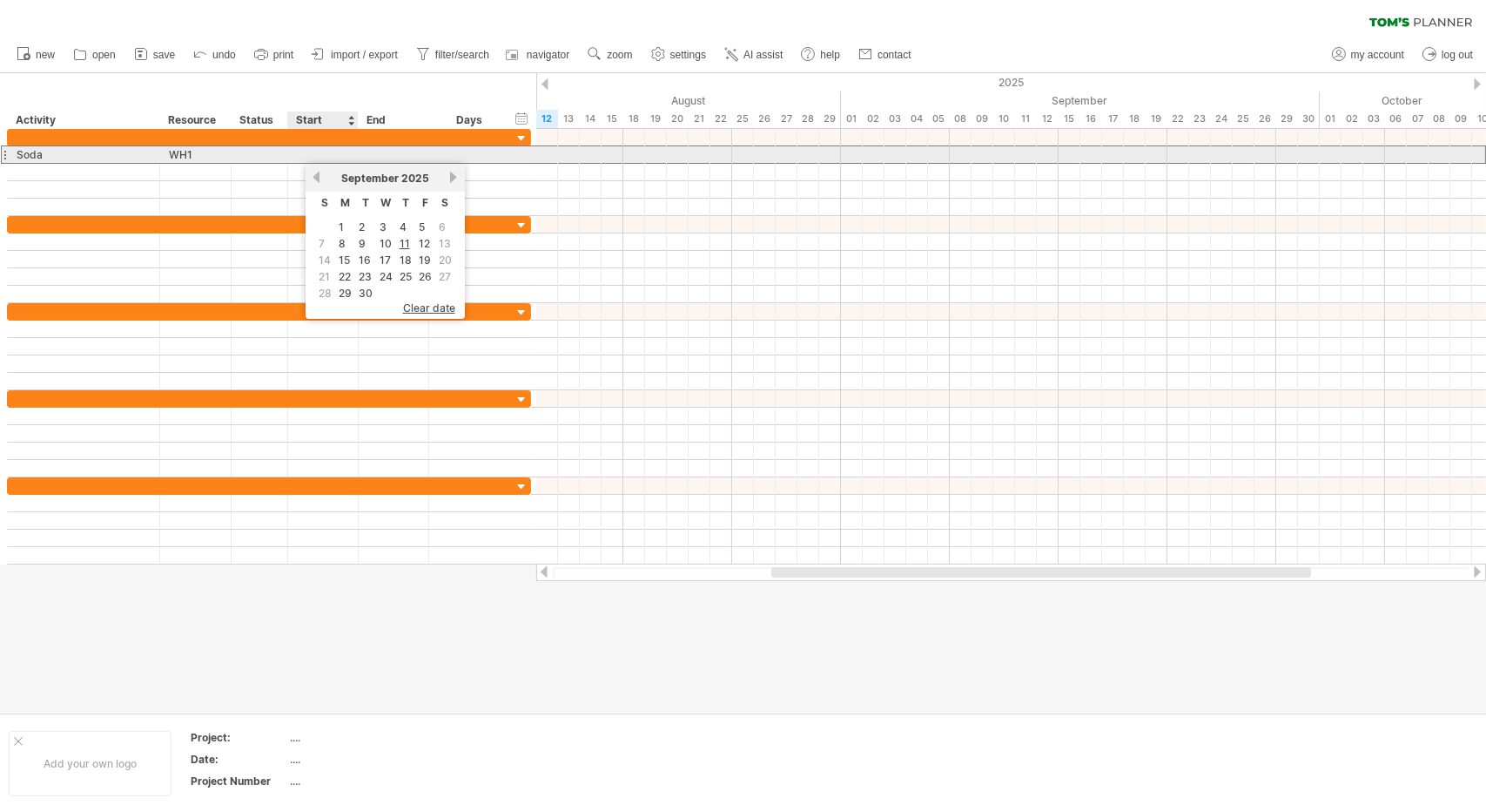
click at [338, 157] on div at bounding box center [323, 154] width 70 height 17
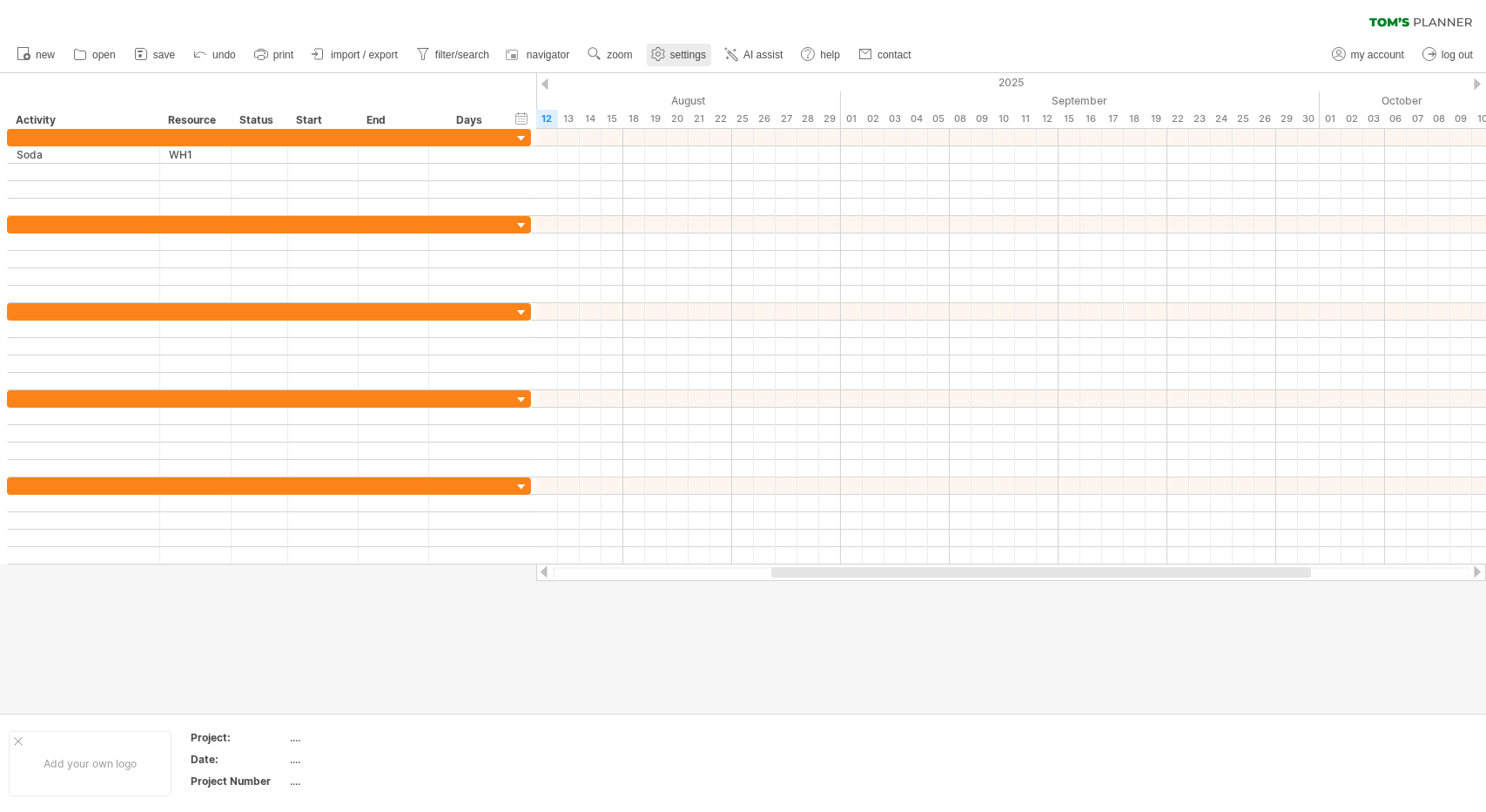
click at [666, 47] on use at bounding box center [658, 55] width 18 height 18
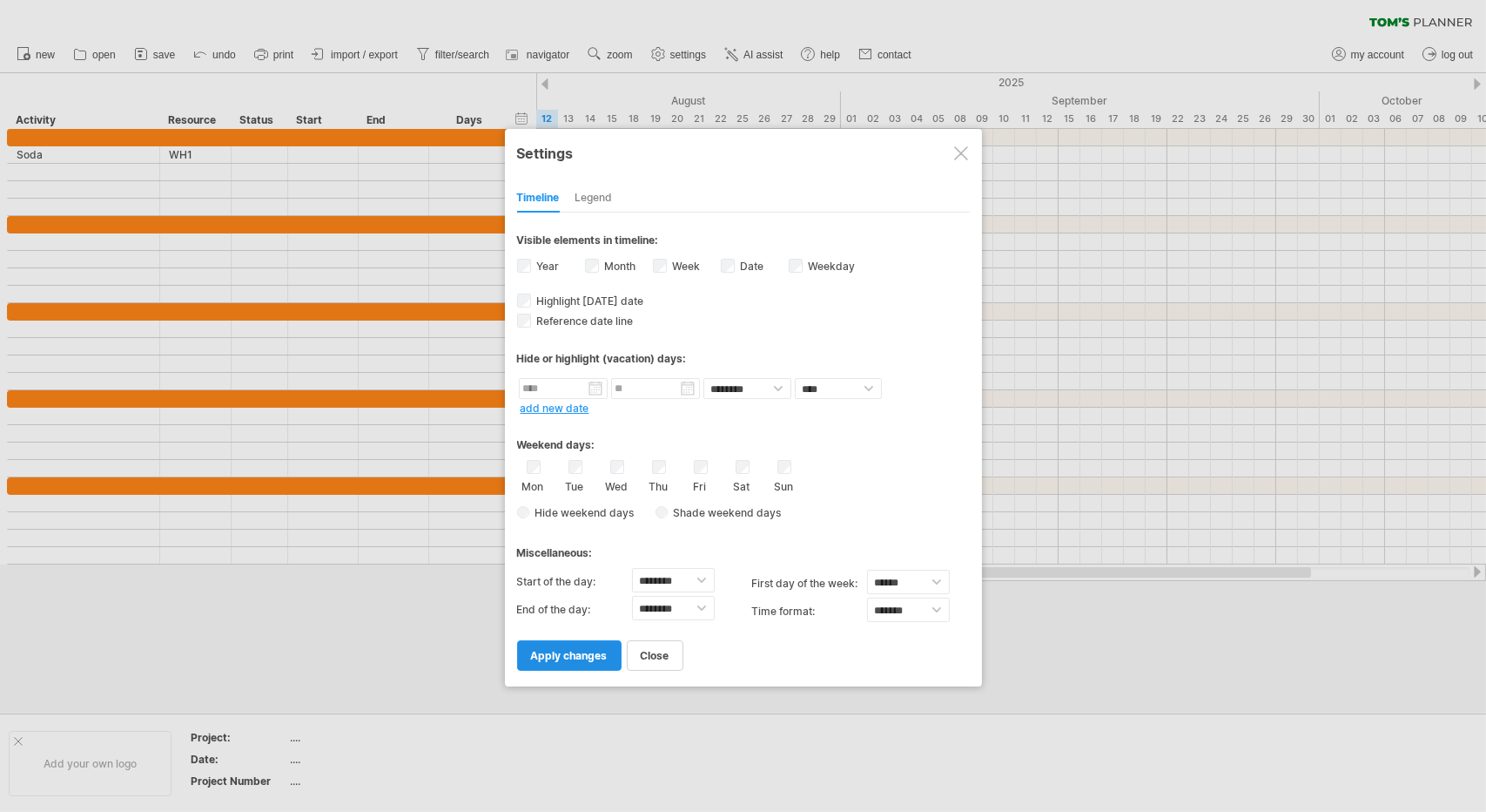
click at [582, 656] on span "apply changes" at bounding box center [569, 655] width 76 height 13
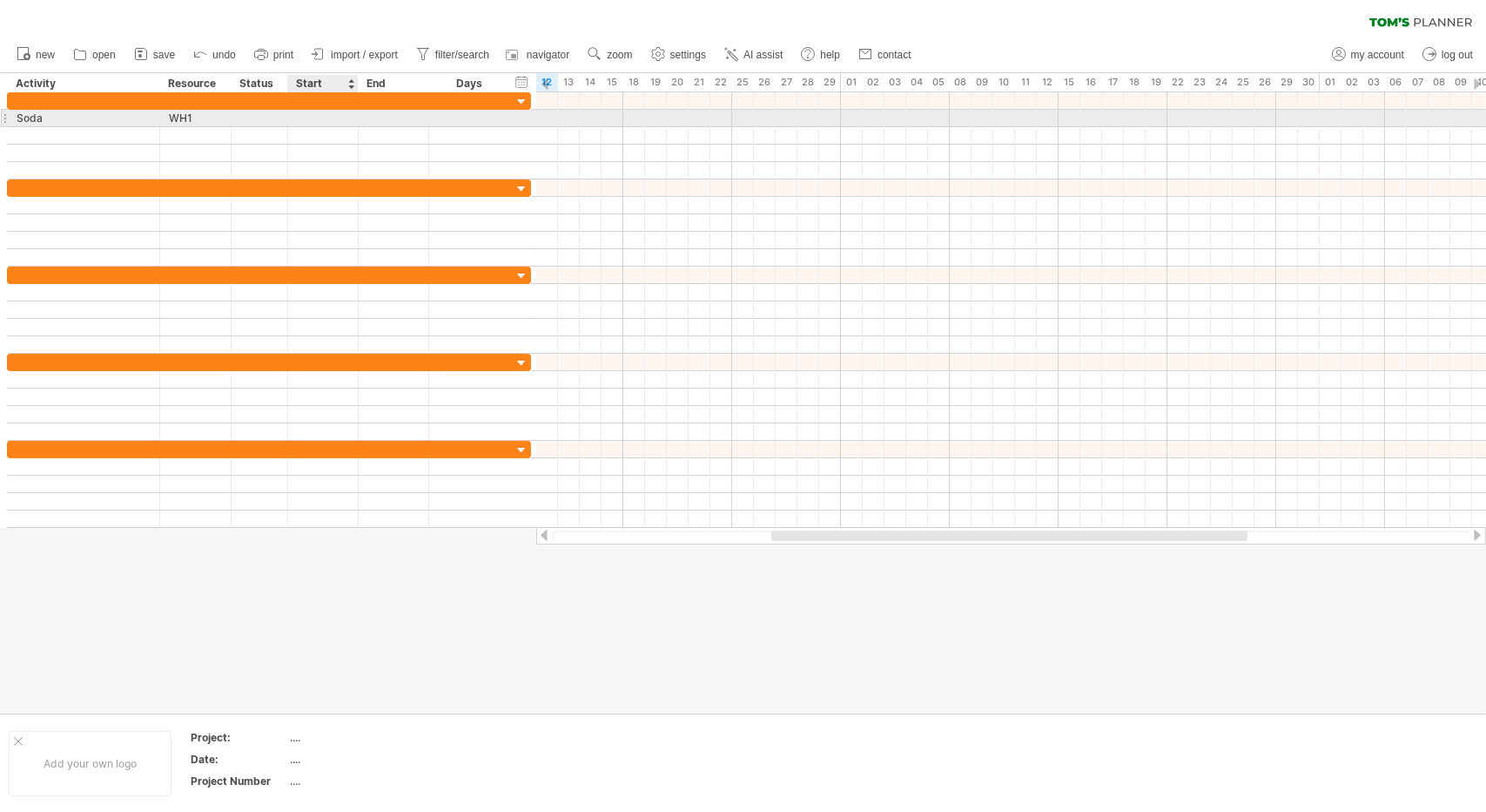
click at [324, 115] on div at bounding box center [323, 118] width 70 height 17
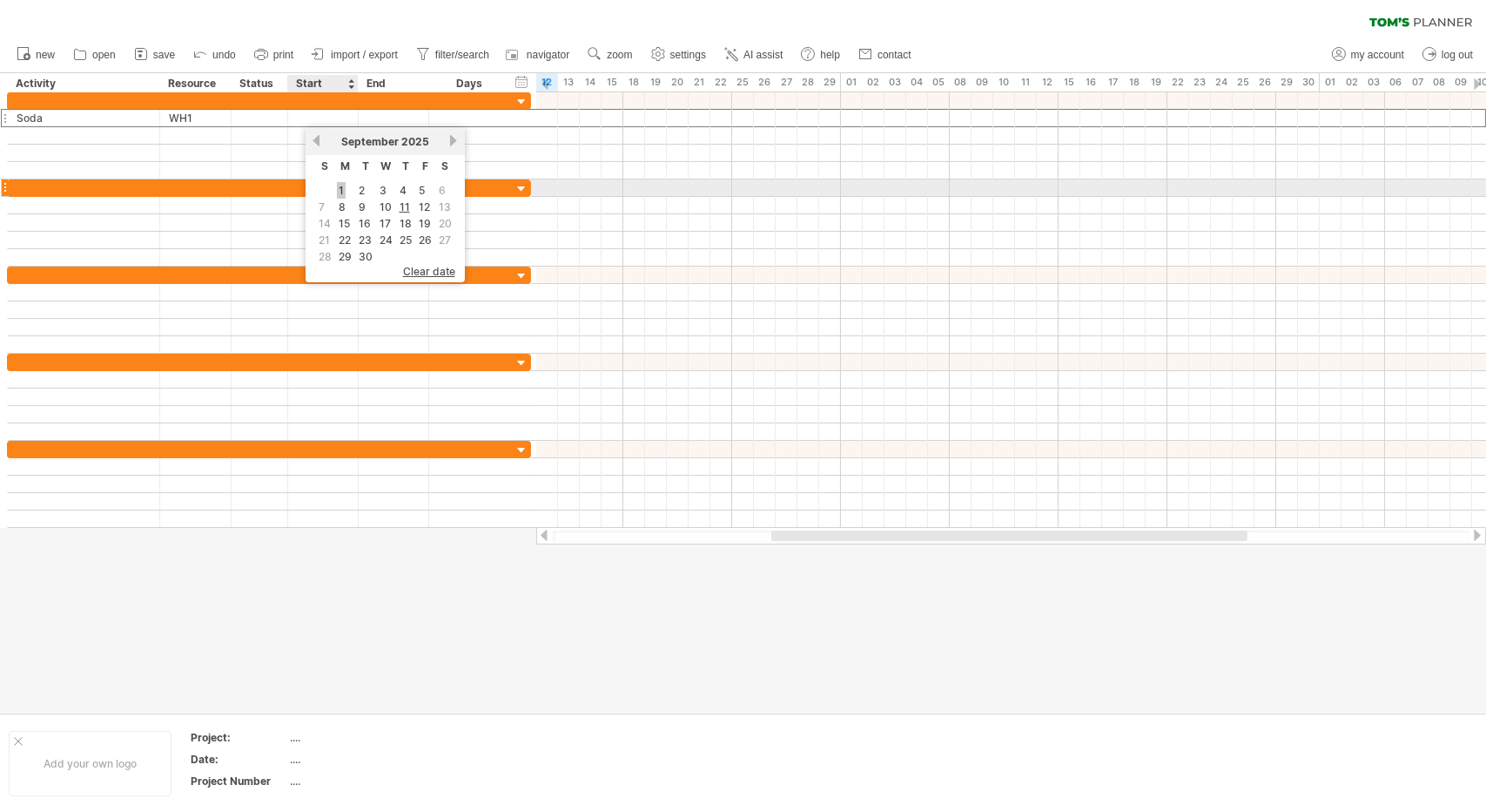
click at [339, 189] on link "1" at bounding box center [340, 190] width 9 height 17
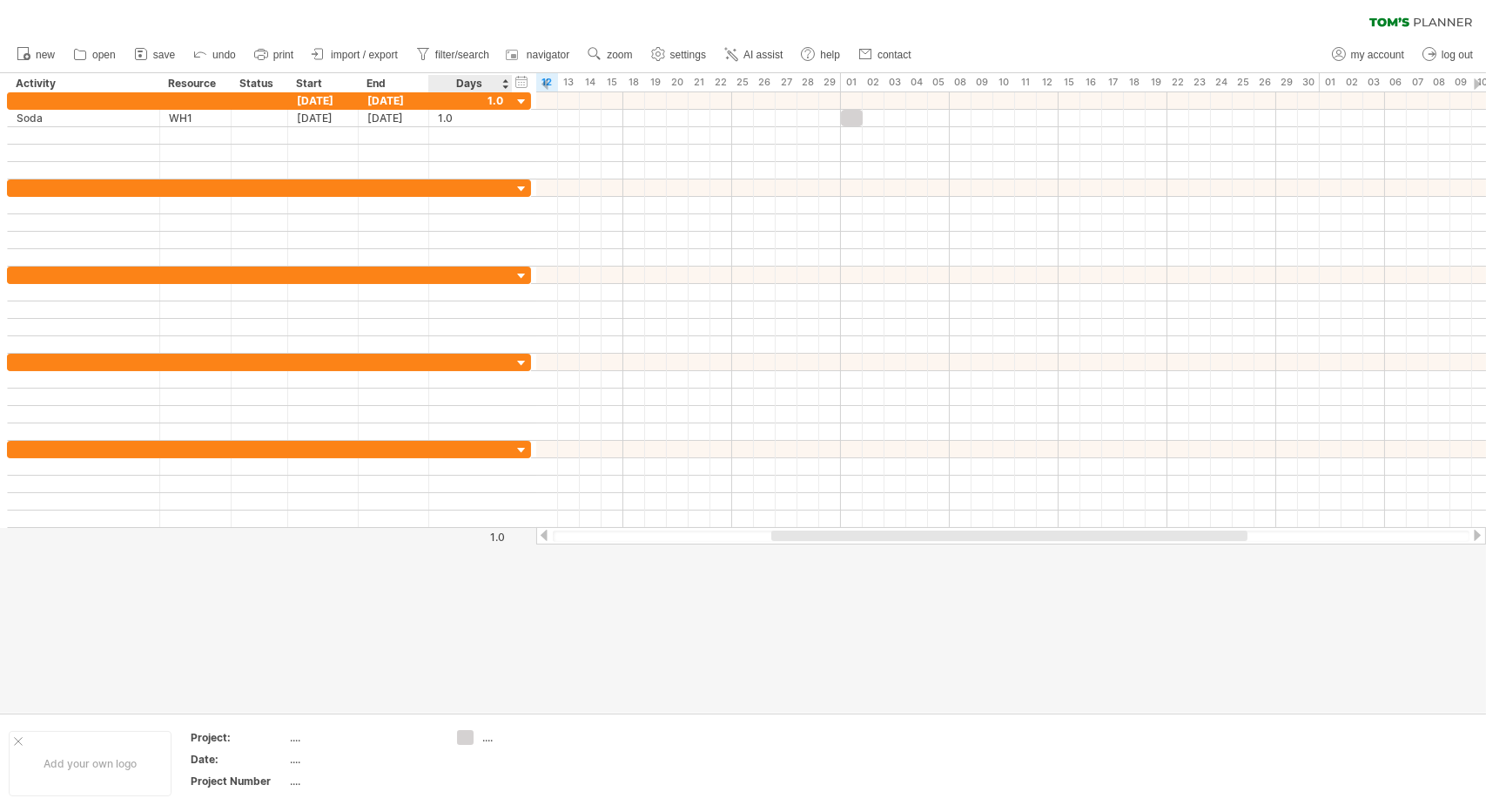
click at [492, 84] on div "Days" at bounding box center [470, 83] width 82 height 18
drag, startPoint x: 501, startPoint y: 69, endPoint x: 507, endPoint y: 98, distance: 29.6
click at [507, 98] on div "Trying to reach [DOMAIN_NAME] Connected again... 0% clear filter new" at bounding box center [743, 406] width 1486 height 812
click at [501, 81] on div "Days" at bounding box center [470, 83] width 82 height 18
